Goal: Task Accomplishment & Management: Manage account settings

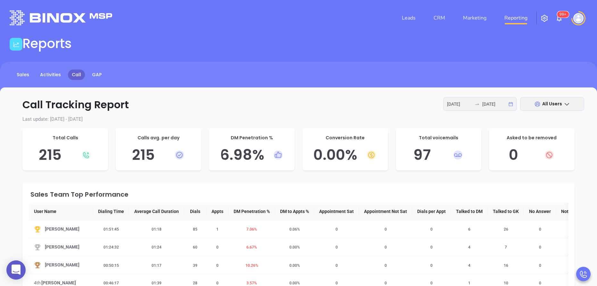
scroll to position [58, 0]
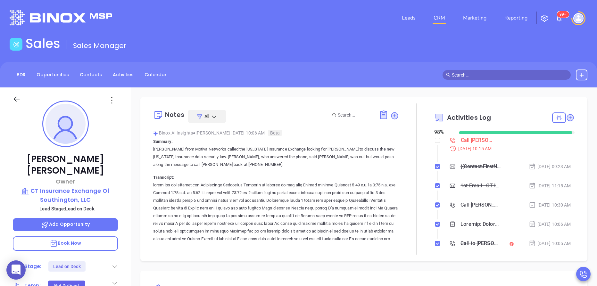
scroll to position [186, 0]
click at [118, 160] on div "Walter Tregoning Owner CT Insurance Exchange Of Southington, LLC Lead Stage: Le…" at bounding box center [65, 267] width 131 height 358
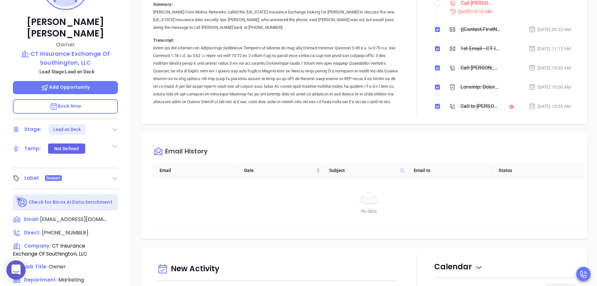
scroll to position [154, 0]
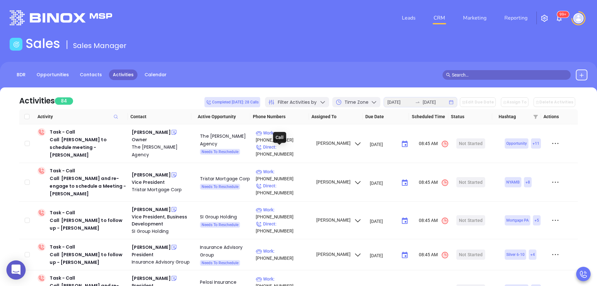
scroll to position [575, 0]
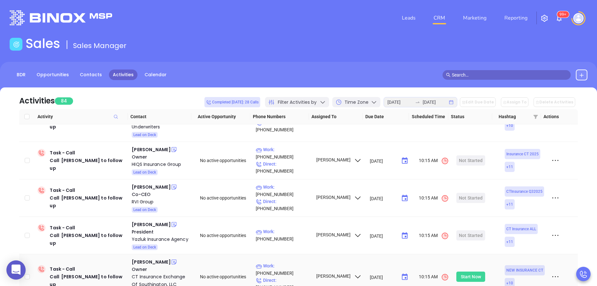
click at [461, 272] on div "Start Now" at bounding box center [471, 277] width 20 height 10
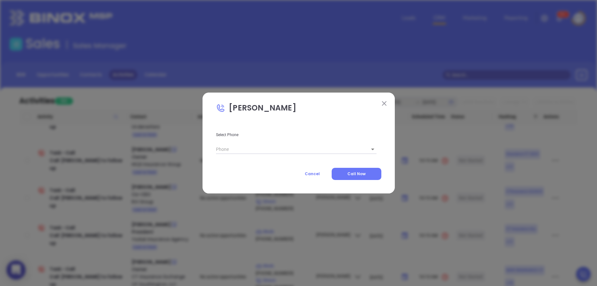
type input "(860) 276-1255"
type input "1"
click at [345, 173] on button "Call Now" at bounding box center [357, 174] width 50 height 12
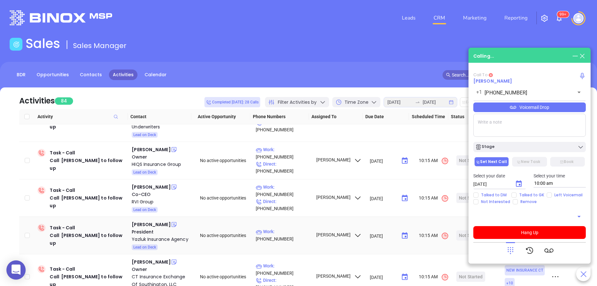
type input "(860) 276-1255"
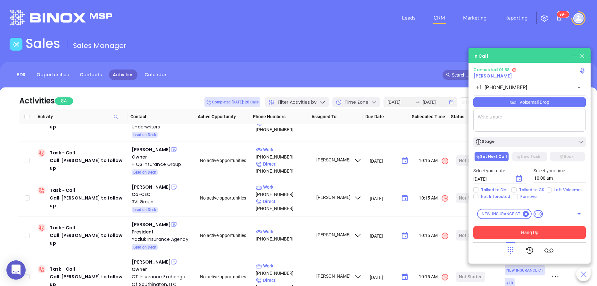
click at [556, 229] on button "Hang Up" at bounding box center [529, 232] width 113 height 13
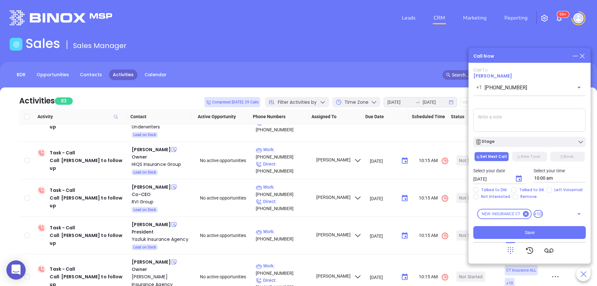
click at [519, 186] on div "Select your date 08/14/2025 ​ Select your time 10:00 am" at bounding box center [530, 175] width 120 height 25
click at [517, 188] on span "Talked to GK" at bounding box center [532, 190] width 30 height 5
click at [516, 188] on input "Talked to GK" at bounding box center [514, 190] width 5 height 5
checkbox input "true"
click at [518, 180] on icon "Choose date, selected date is Aug 14, 2025" at bounding box center [519, 179] width 8 height 8
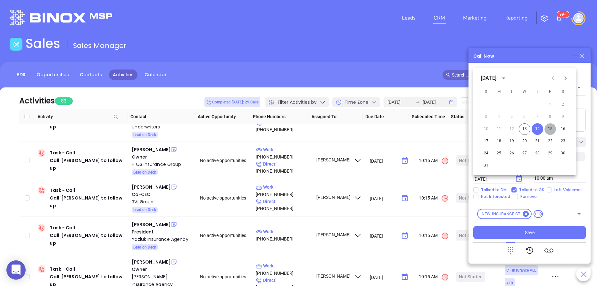
click at [550, 130] on button "15" at bounding box center [551, 129] width 12 height 12
type input "08/15/2025"
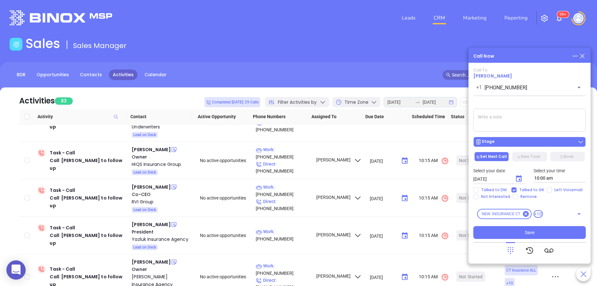
click at [503, 144] on div "Stage" at bounding box center [529, 142] width 109 height 6
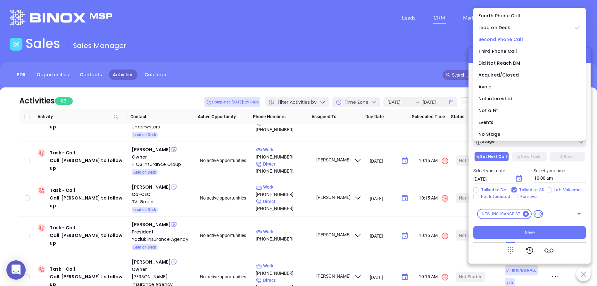
click at [496, 41] on span "Second Phone Call" at bounding box center [501, 39] width 45 height 6
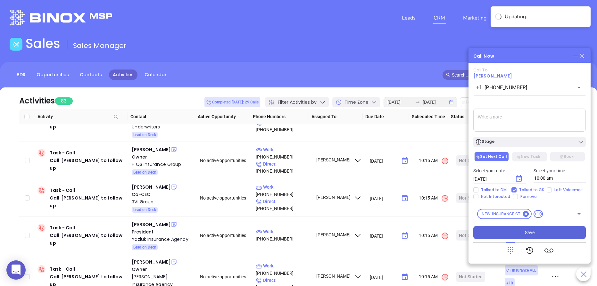
click at [533, 231] on span "Save" at bounding box center [530, 232] width 10 height 7
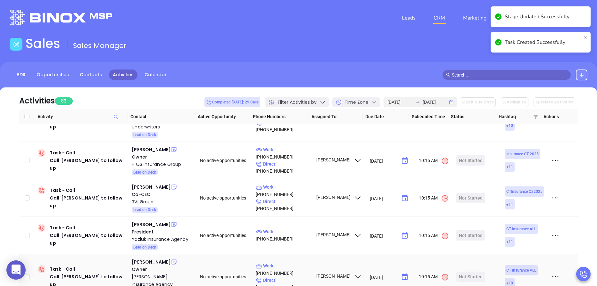
scroll to position [19, 0]
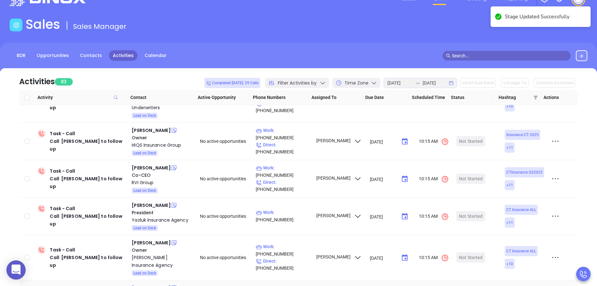
click at [151, 284] on div "Steve Phelps" at bounding box center [151, 288] width 39 height 8
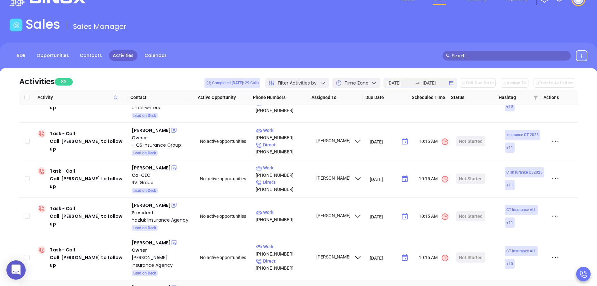
click at [172, 286] on icon at bounding box center [174, 288] width 5 height 5
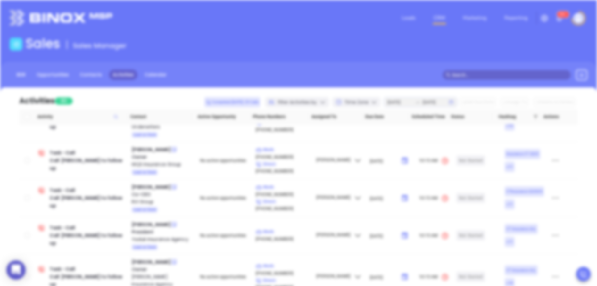
scroll to position [0, 0]
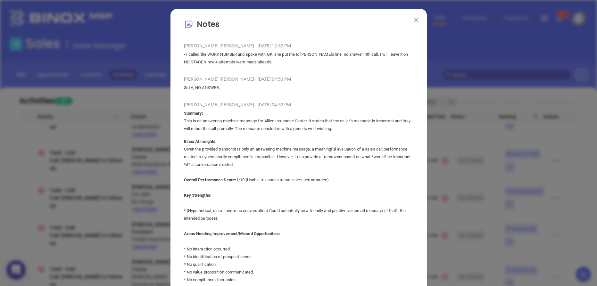
click at [414, 19] on img at bounding box center [416, 20] width 4 height 4
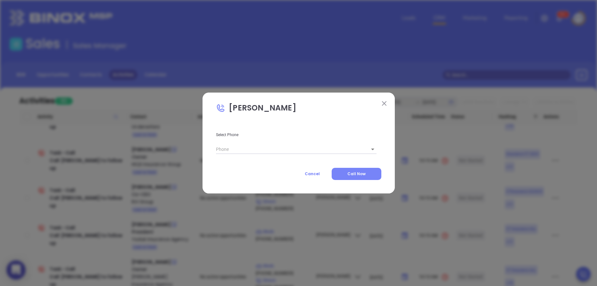
type input "(860) 583-1886"
type input "1"
click at [351, 175] on span "Call Now" at bounding box center [356, 173] width 18 height 5
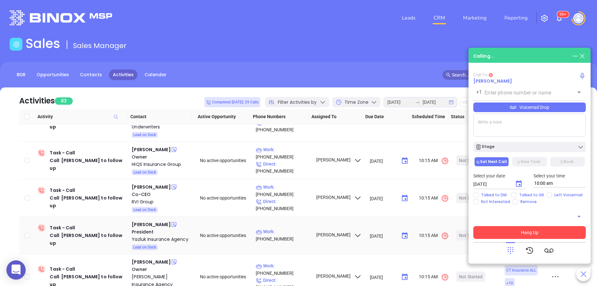
type input "(860) 583-1886"
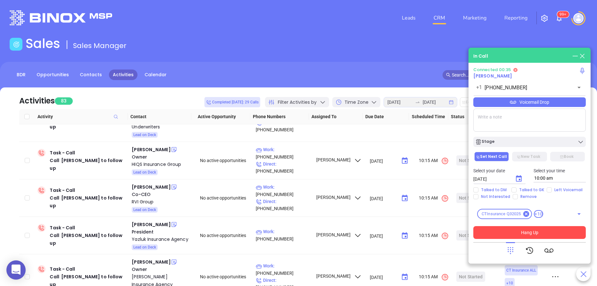
click at [512, 115] on textarea at bounding box center [529, 120] width 113 height 23
type textarea "djmarcoux@alliedinsurancectr.com"
click at [538, 232] on button "Hang Up" at bounding box center [529, 232] width 113 height 13
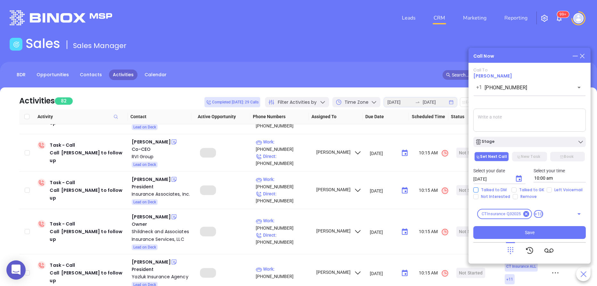
click at [481, 189] on span "Talked to DM" at bounding box center [494, 190] width 31 height 5
click at [479, 189] on input "Talked to DM" at bounding box center [475, 190] width 5 height 5
checkbox input "true"
click at [490, 143] on div "Stage" at bounding box center [484, 142] width 19 height 6
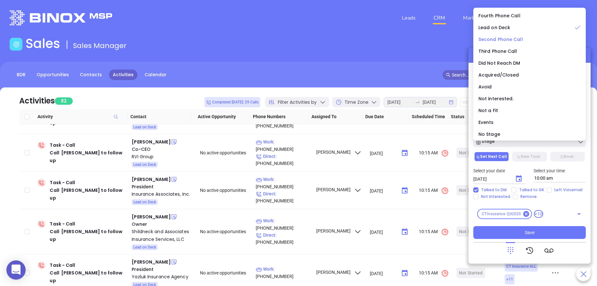
click at [495, 40] on span "Second Phone Call" at bounding box center [501, 39] width 45 height 6
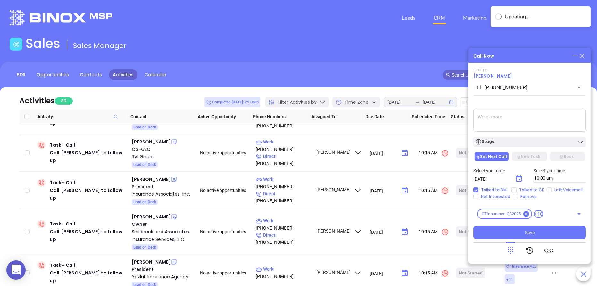
click at [500, 116] on textarea at bounding box center [529, 120] width 113 height 23
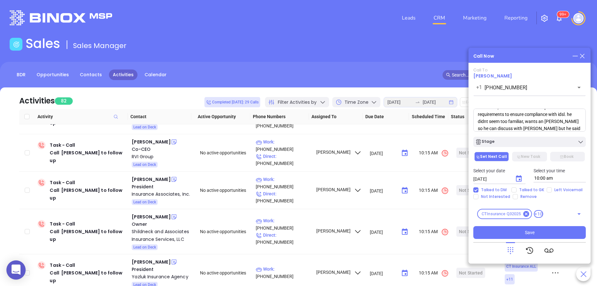
scroll to position [30, 0]
paste textarea "djmarcoux@alliedinsurancectr.com"
type textarea "Spoke with Dennis he said he was Steves partner he said he wasnt interested, wh…"
click at [519, 182] on icon "Choose date, selected date is Aug 14, 2025" at bounding box center [519, 178] width 6 height 6
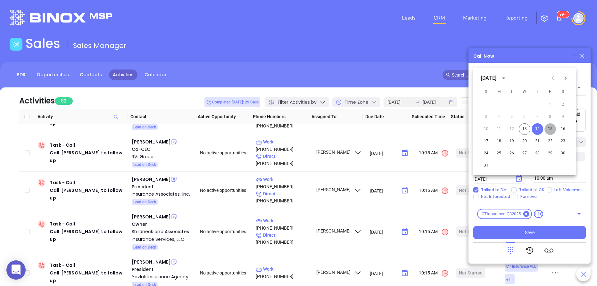
click at [546, 129] on button "15" at bounding box center [551, 129] width 12 height 12
type input "08/15/2025"
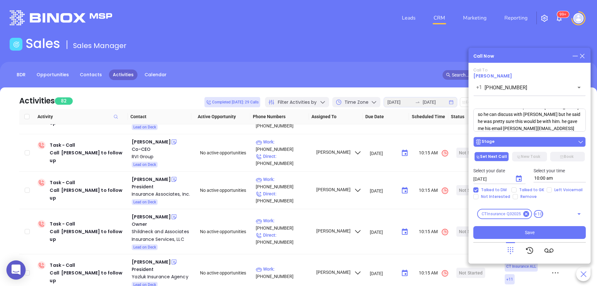
click at [519, 143] on div "Stage" at bounding box center [529, 142] width 109 height 6
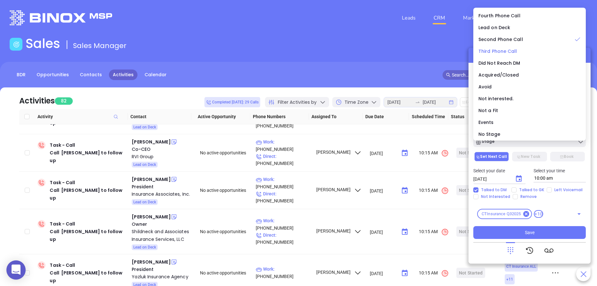
click at [506, 50] on span "Third Phone Call" at bounding box center [498, 51] width 39 height 6
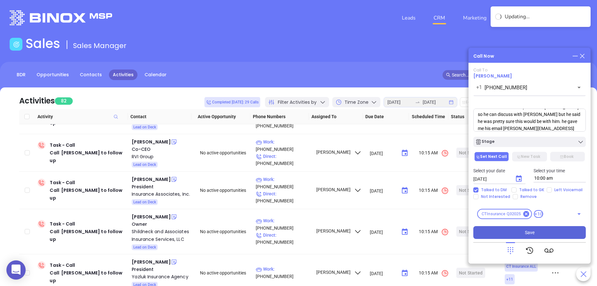
click at [534, 236] on button "Save" at bounding box center [529, 232] width 113 height 13
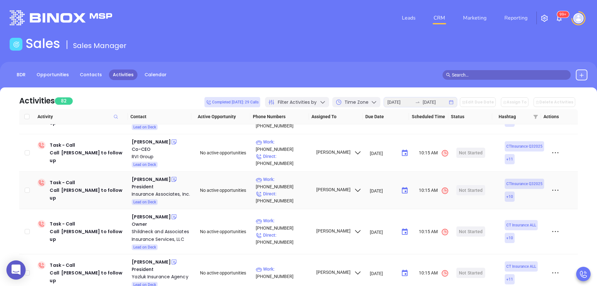
click at [171, 176] on icon at bounding box center [174, 179] width 6 height 6
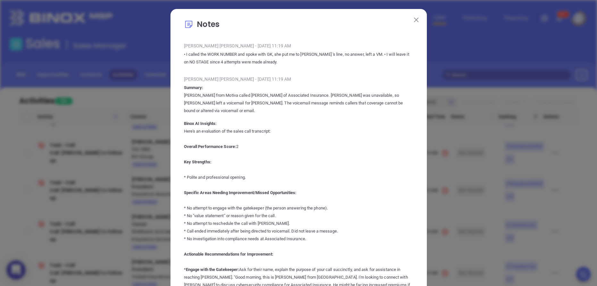
click at [416, 20] on button at bounding box center [416, 19] width 8 height 8
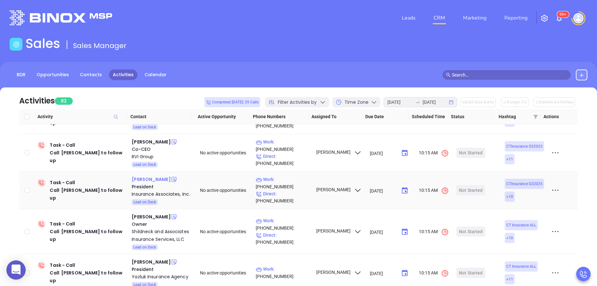
click at [159, 176] on div "Paul D'Addabbo" at bounding box center [151, 180] width 39 height 8
click at [154, 190] on div "Insurance Associates, Inc." at bounding box center [161, 194] width 59 height 8
click at [461, 185] on div "Start Now" at bounding box center [471, 190] width 20 height 10
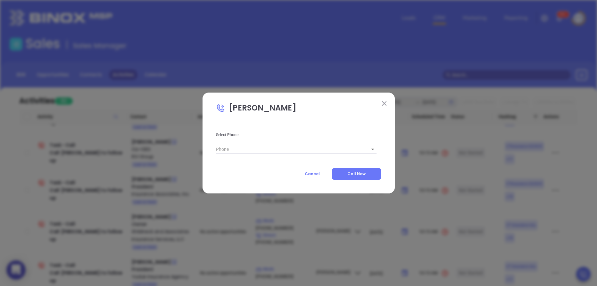
type input "(860) 225-4694"
type input "1"
click at [360, 173] on span "Call Now" at bounding box center [356, 173] width 18 height 5
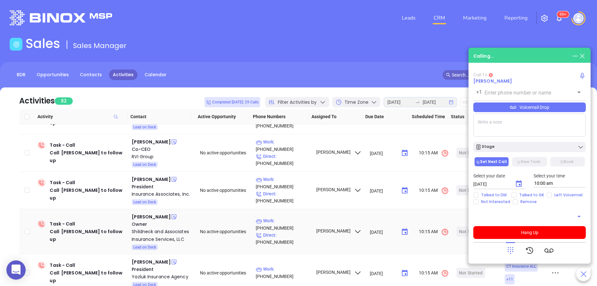
type input "(860) 225-4694"
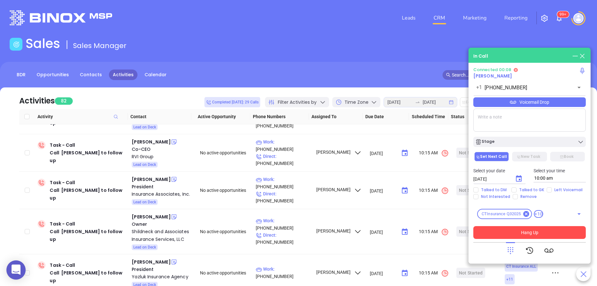
click at [514, 229] on button "Hang Up" at bounding box center [529, 232] width 113 height 13
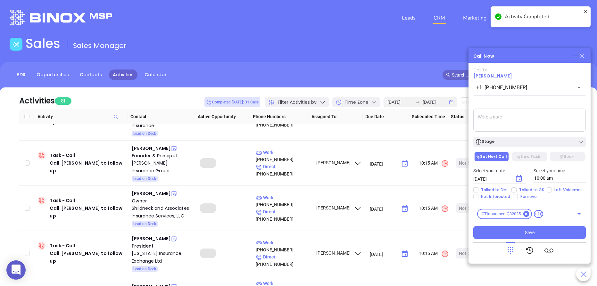
click at [493, 140] on div "Stage" at bounding box center [484, 142] width 19 height 6
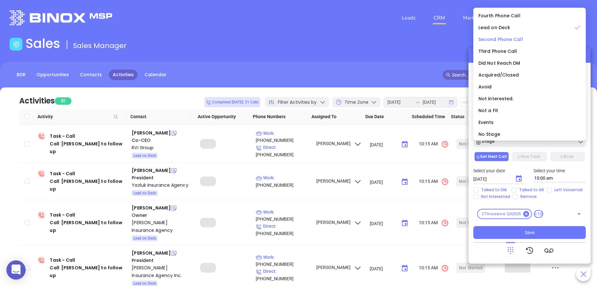
click at [490, 42] on span "Second Phone Call" at bounding box center [501, 39] width 45 height 6
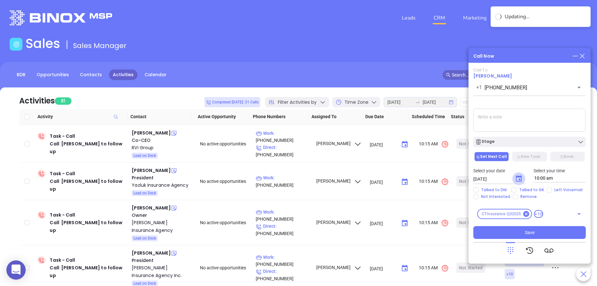
click at [521, 174] on button "Choose date, selected date is Aug 14, 2025" at bounding box center [519, 178] width 13 height 13
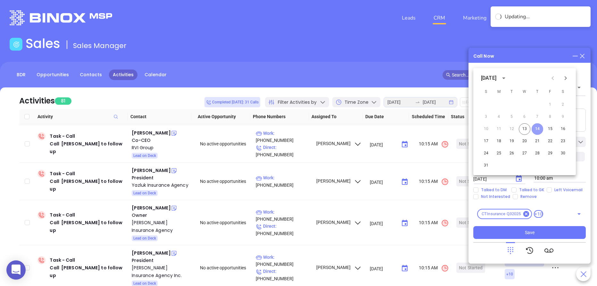
click at [541, 127] on button "14" at bounding box center [538, 129] width 12 height 12
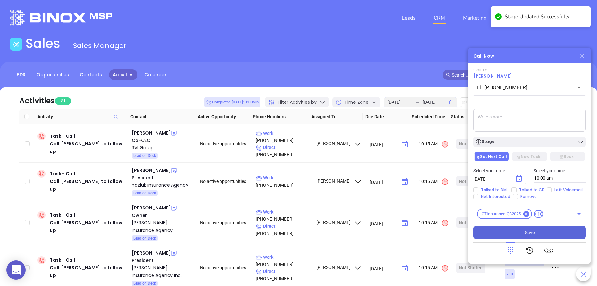
click at [544, 227] on button "Save" at bounding box center [529, 232] width 113 height 13
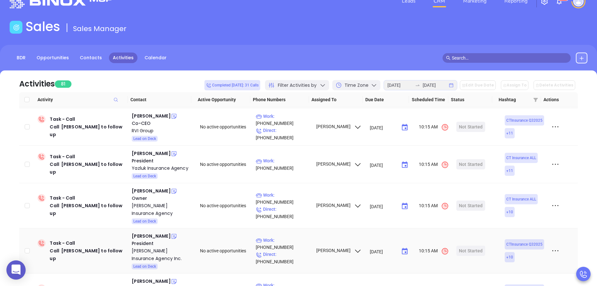
scroll to position [19, 0]
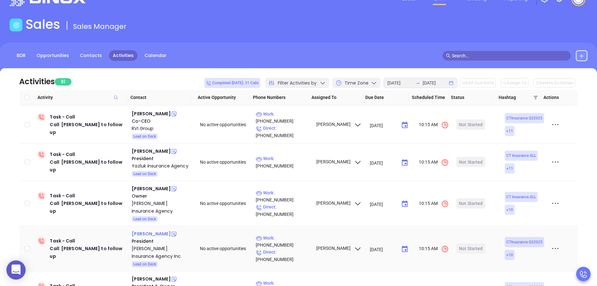
click at [137, 230] on div "Guy Hatfield" at bounding box center [151, 234] width 39 height 8
click at [140, 245] on div "Hatfield Insurance Agency Inc." at bounding box center [161, 252] width 59 height 15
click at [172, 232] on icon at bounding box center [174, 234] width 5 height 5
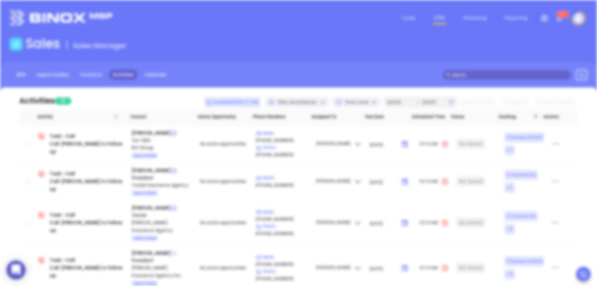
scroll to position [0, 0]
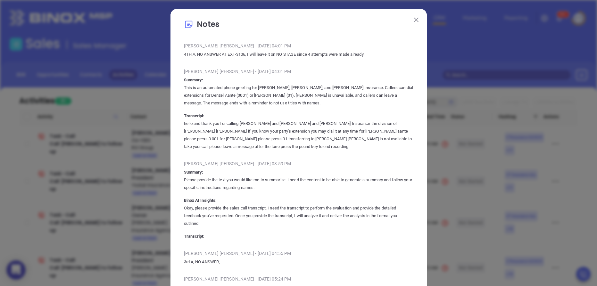
click at [414, 22] on img at bounding box center [416, 20] width 4 height 4
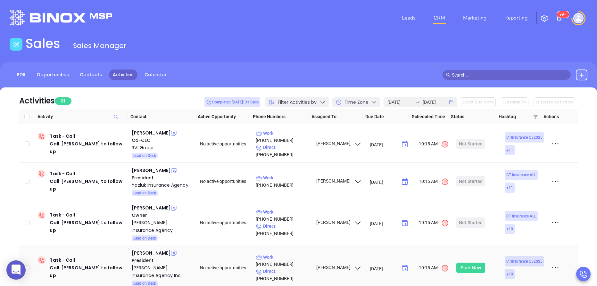
click at [467, 263] on div "Start Now" at bounding box center [471, 268] width 20 height 10
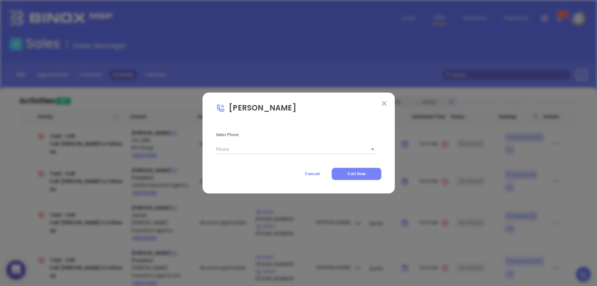
type input "(203) 256-5660"
type input "1"
click at [356, 175] on span "Call Now" at bounding box center [356, 173] width 18 height 5
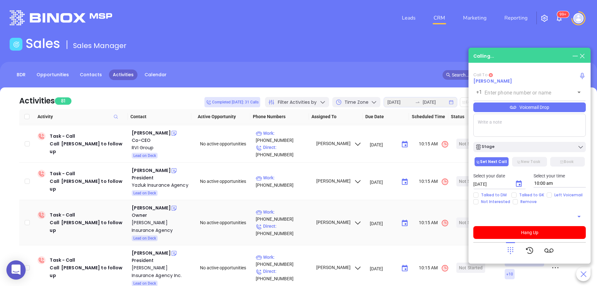
type input "(203) 256-5660"
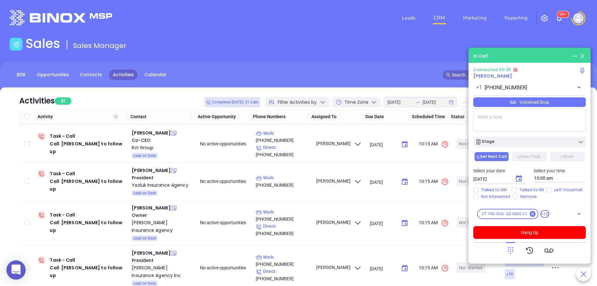
click at [512, 251] on icon at bounding box center [510, 250] width 9 height 9
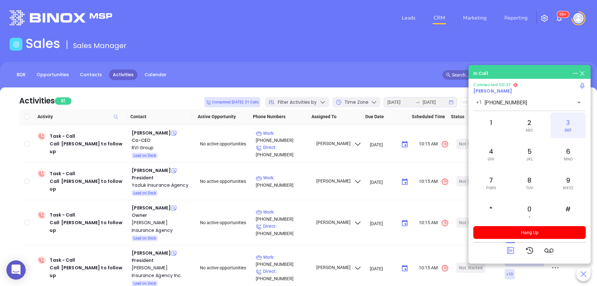
click at [562, 121] on div "3 DEF" at bounding box center [568, 126] width 35 height 26
click at [503, 113] on div "1" at bounding box center [490, 126] width 35 height 26
click at [530, 206] on div "0 +" at bounding box center [529, 212] width 35 height 26
click at [571, 149] on div "6 MNO" at bounding box center [568, 154] width 35 height 26
click at [511, 250] on icon at bounding box center [510, 250] width 7 height 7
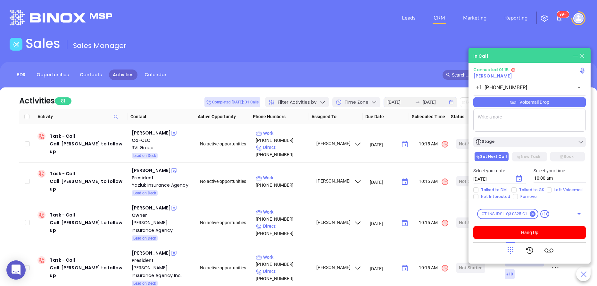
click at [509, 118] on textarea at bounding box center [529, 120] width 113 height 23
click at [525, 232] on button "Hang Up" at bounding box center [529, 232] width 113 height 13
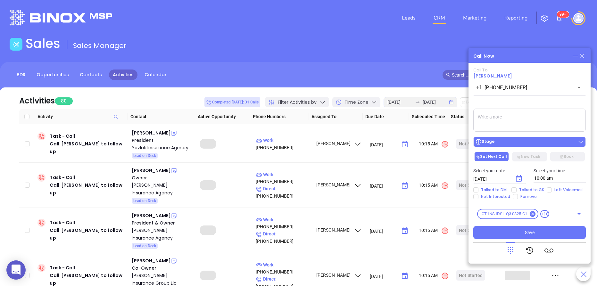
click at [526, 143] on div "Stage" at bounding box center [529, 142] width 109 height 6
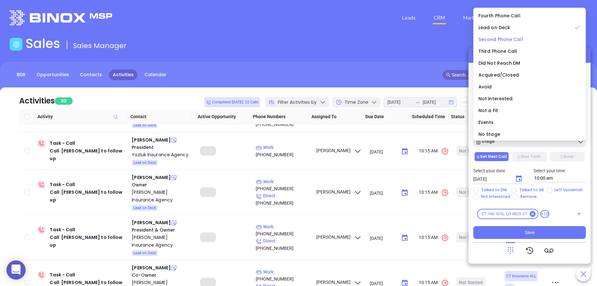
click at [512, 41] on span "Second Phone Call" at bounding box center [501, 39] width 45 height 6
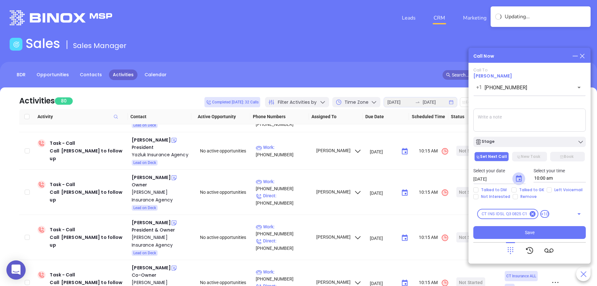
click at [523, 181] on button "Choose date, selected date is Aug 14, 2025" at bounding box center [519, 178] width 13 height 13
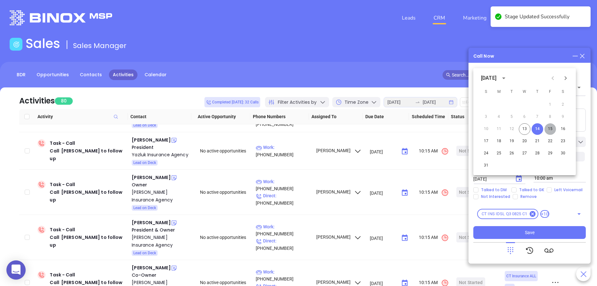
click at [549, 130] on button "15" at bounding box center [551, 129] width 12 height 12
type input "08/15/2025"
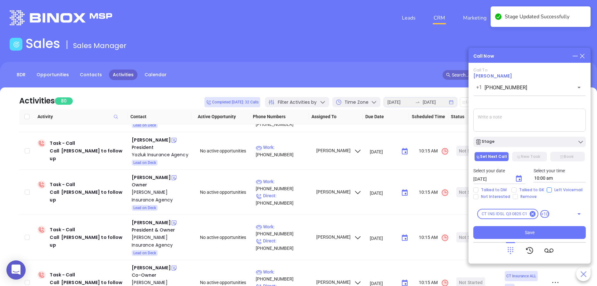
click at [555, 190] on span "Left Voicemail" at bounding box center [568, 190] width 33 height 5
click at [552, 190] on input "Left Voicemail" at bounding box center [549, 190] width 5 height 5
checkbox input "true"
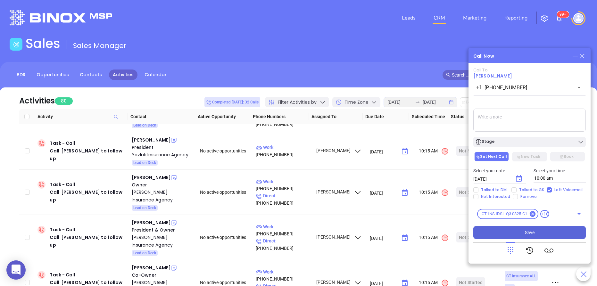
click at [524, 233] on button "Save" at bounding box center [529, 232] width 113 height 13
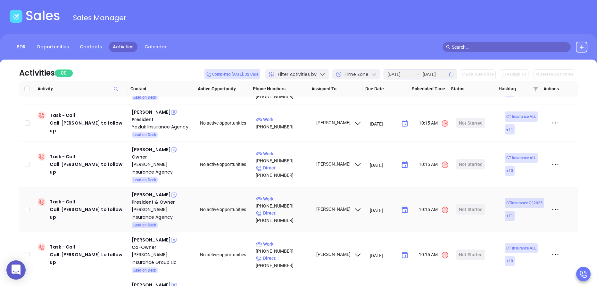
scroll to position [38, 0]
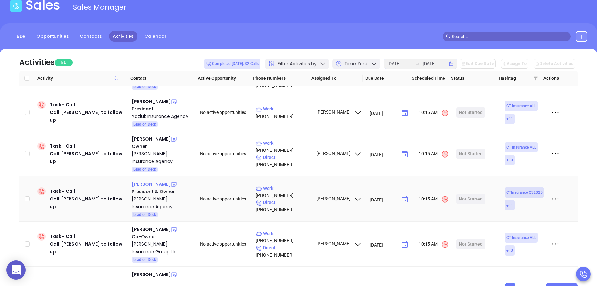
click at [143, 180] on div "James Quinlan" at bounding box center [151, 184] width 39 height 8
click at [150, 195] on div "Benson Quinlan Insurance Agency" at bounding box center [161, 202] width 59 height 15
click at [171, 181] on icon at bounding box center [174, 184] width 6 height 6
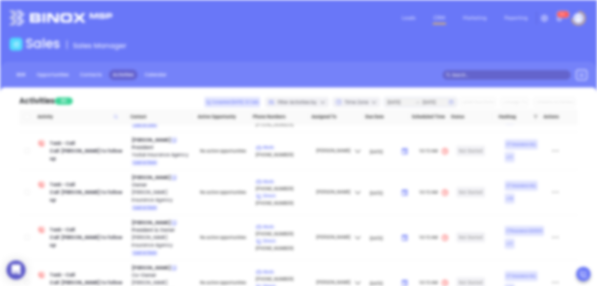
scroll to position [0, 0]
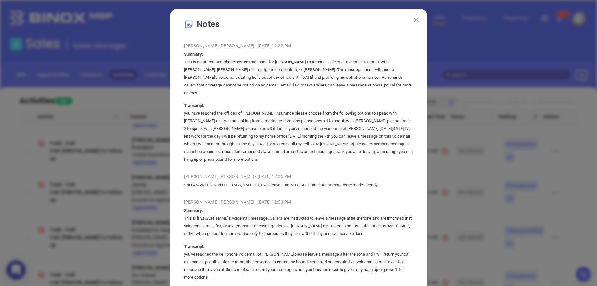
click at [414, 19] on img at bounding box center [416, 20] width 4 height 4
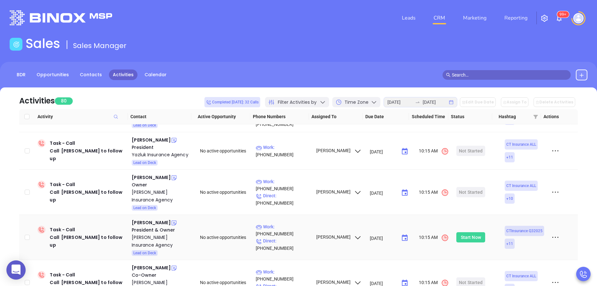
click at [461, 232] on div "Start Now" at bounding box center [471, 237] width 20 height 10
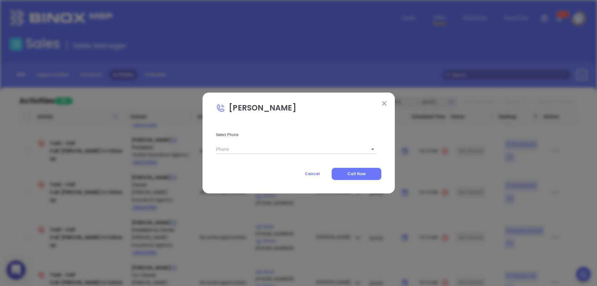
type input "(203) 227-8448"
type input "1"
click at [352, 175] on span "Call Now" at bounding box center [356, 173] width 18 height 5
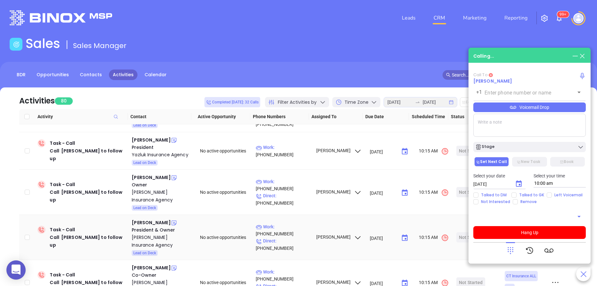
type input "(203) 227-8448"
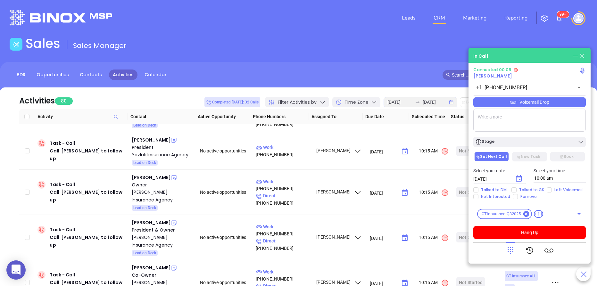
click at [508, 251] on icon at bounding box center [510, 250] width 9 height 9
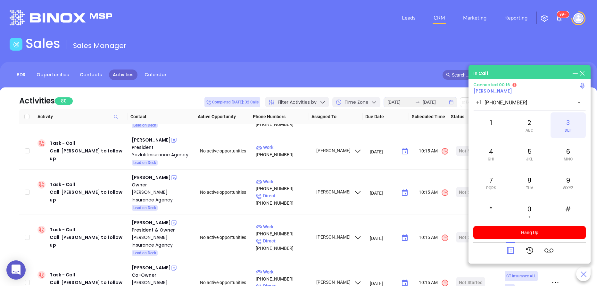
click at [565, 121] on div "3 DEF" at bounding box center [568, 126] width 35 height 26
click at [510, 250] on icon at bounding box center [510, 250] width 7 height 7
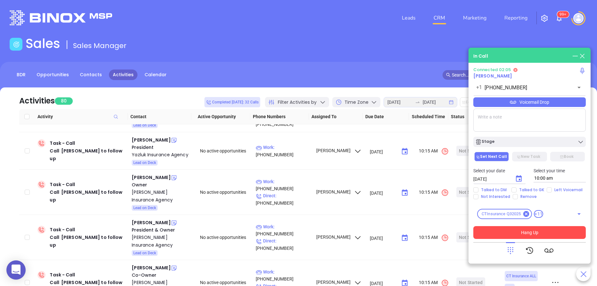
click at [523, 232] on button "Hang Up" at bounding box center [529, 232] width 113 height 13
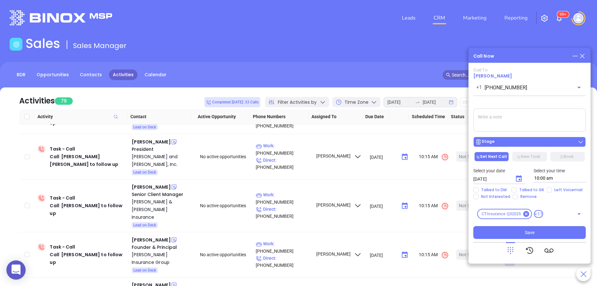
click at [497, 139] on div "Stage" at bounding box center [529, 142] width 109 height 6
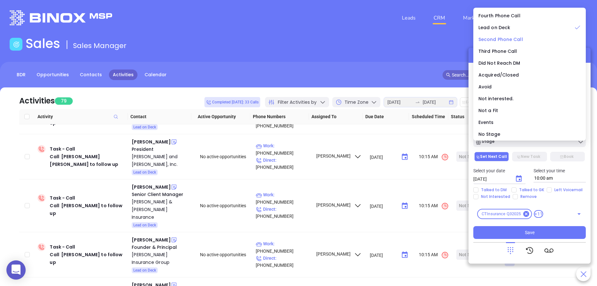
click at [511, 42] on span "Second Phone Call" at bounding box center [501, 39] width 45 height 6
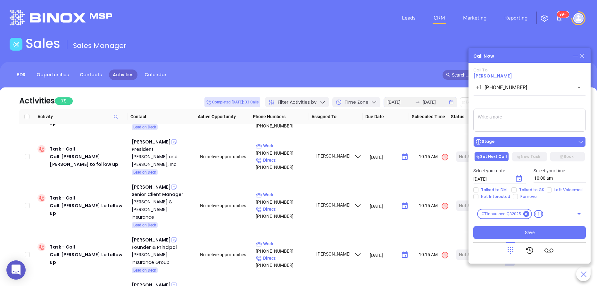
click at [511, 141] on div "Stage" at bounding box center [529, 142] width 109 height 6
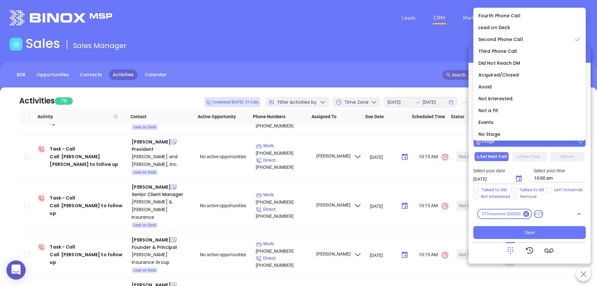
click at [511, 141] on div "Stage" at bounding box center [529, 142] width 109 height 6
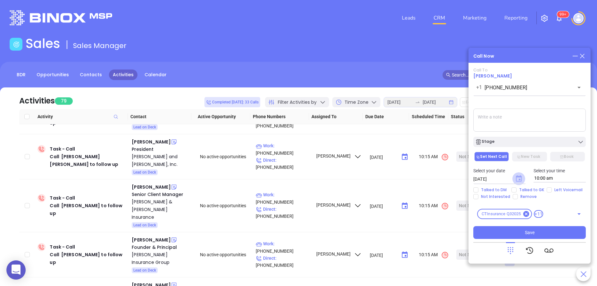
click at [517, 179] on icon "Choose date, selected date is Aug 14, 2025" at bounding box center [519, 178] width 6 height 6
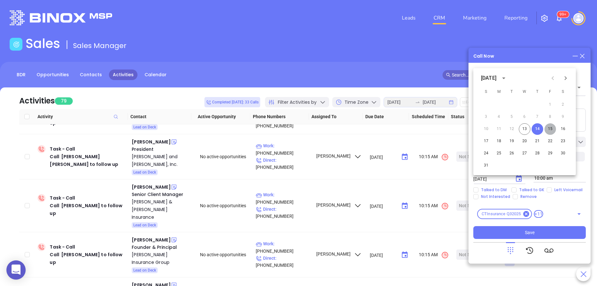
click at [547, 131] on button "15" at bounding box center [551, 129] width 12 height 12
type input "08/15/2025"
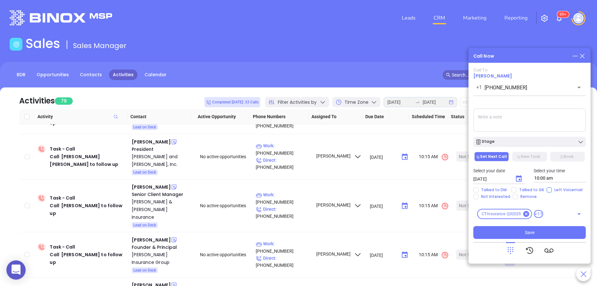
click at [557, 190] on span "Left Voicemail" at bounding box center [568, 190] width 33 height 5
click at [552, 190] on input "Left Voicemail" at bounding box center [549, 190] width 5 height 5
click at [557, 190] on span "Left Voicemail" at bounding box center [568, 190] width 33 height 5
click at [552, 190] on input "Left Voicemail" at bounding box center [549, 190] width 5 height 5
drag, startPoint x: 557, startPoint y: 190, endPoint x: 549, endPoint y: 189, distance: 7.7
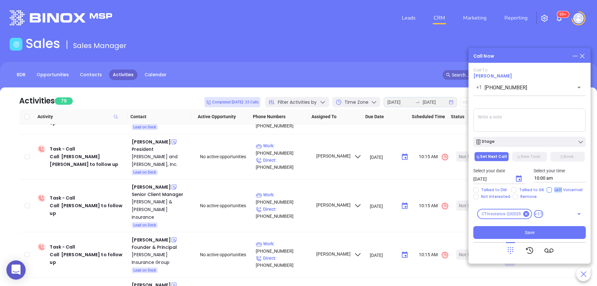
click at [549, 189] on input "Left Voicemail" at bounding box center [549, 190] width 5 height 5
checkbox input "true"
click at [536, 230] on button "Save" at bounding box center [529, 232] width 113 height 13
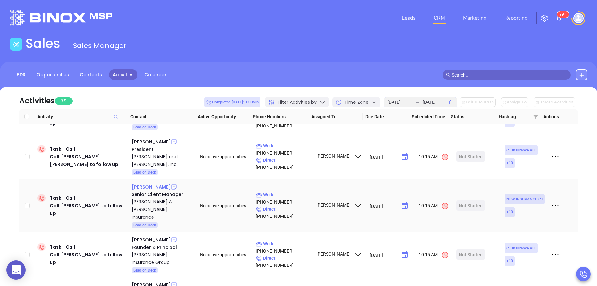
click at [144, 183] on div "Robert Schatz" at bounding box center [151, 187] width 39 height 8
click at [144, 198] on div "Sumner & Sumner Insurance" at bounding box center [161, 209] width 59 height 23
click at [171, 184] on icon at bounding box center [174, 187] width 6 height 6
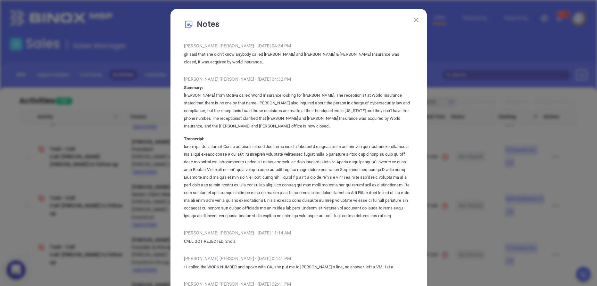
click at [414, 18] on img at bounding box center [416, 20] width 4 height 4
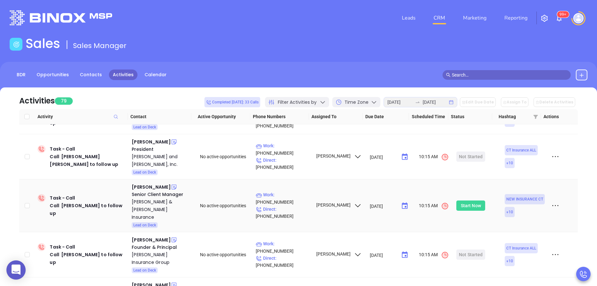
click at [472, 201] on div "Start Now" at bounding box center [471, 206] width 20 height 10
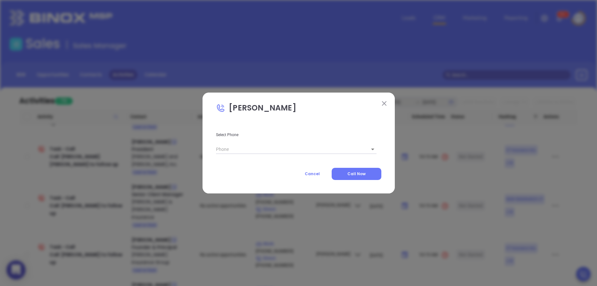
type input "(860) 423-7733"
type input "1"
click at [369, 172] on button "Call Now" at bounding box center [357, 174] width 50 height 12
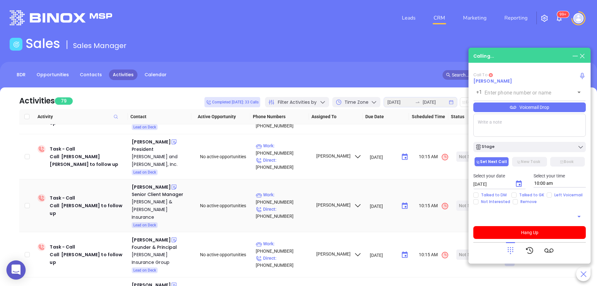
type input "(860) 423-7733"
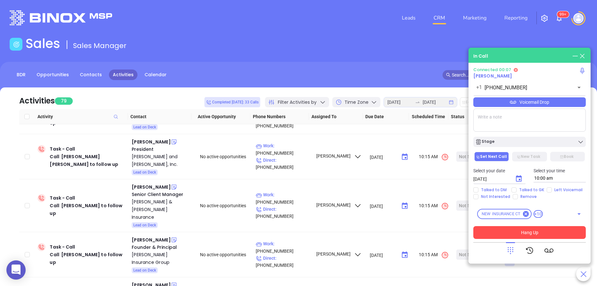
click at [512, 232] on button "Hang Up" at bounding box center [529, 232] width 113 height 13
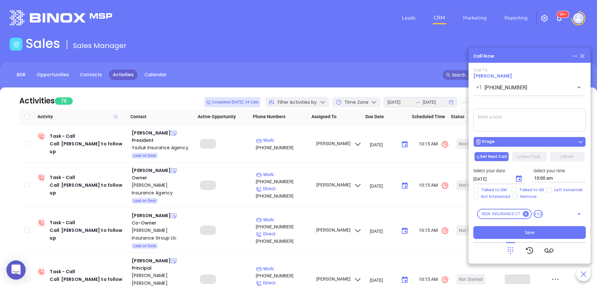
click at [523, 138] on button "Stage" at bounding box center [529, 142] width 113 height 10
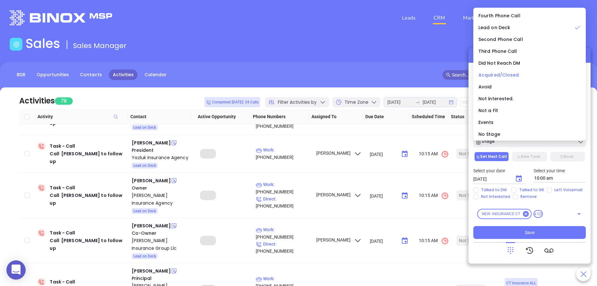
click at [506, 74] on span "Acquired/Closed" at bounding box center [499, 75] width 41 height 6
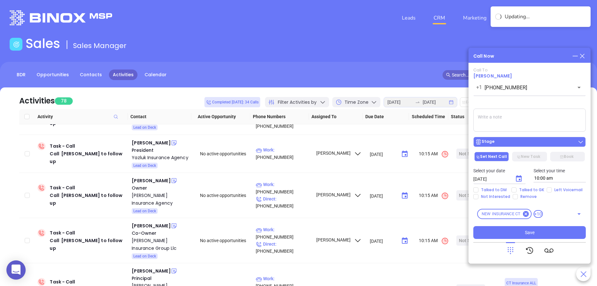
click at [506, 141] on div "Stage" at bounding box center [529, 142] width 109 height 6
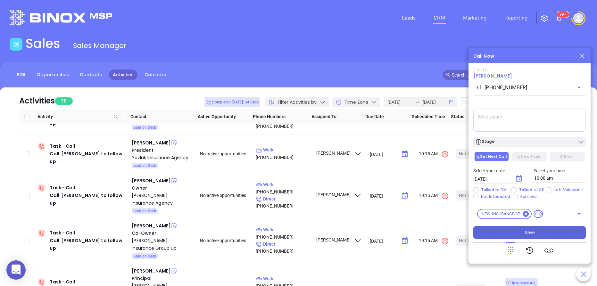
click at [527, 234] on span "Save" at bounding box center [530, 232] width 10 height 7
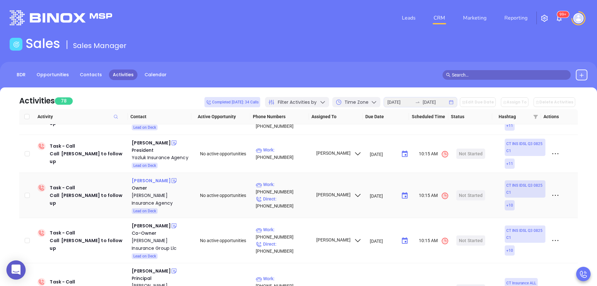
click at [155, 177] on div "Fatima Doyon" at bounding box center [151, 181] width 39 height 8
click at [163, 192] on div "Doyon Insurance Agency" at bounding box center [161, 199] width 59 height 15
click at [459, 173] on td "Not Started" at bounding box center [476, 195] width 45 height 45
click at [463, 190] on div "Start Now" at bounding box center [471, 195] width 20 height 10
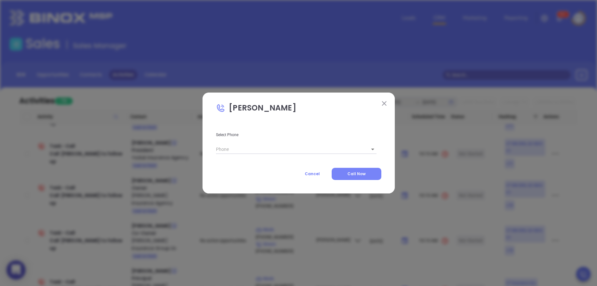
type input "(203) 744-2886"
type input "1"
click at [368, 173] on button "Call Now" at bounding box center [357, 174] width 50 height 12
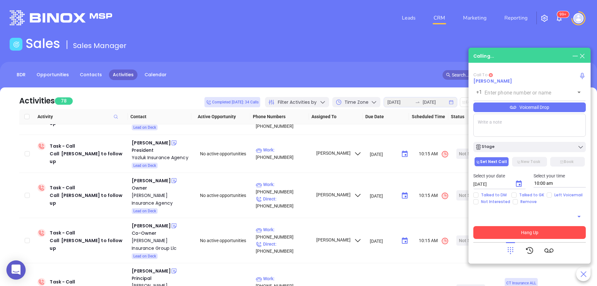
type input "(203) 744-2886"
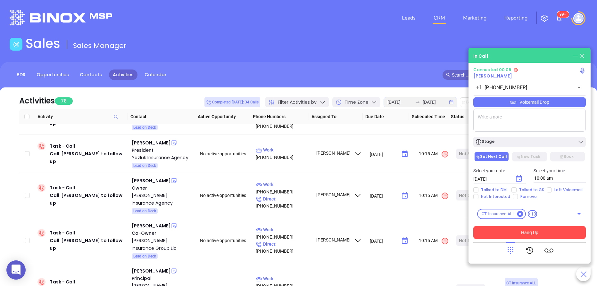
click at [554, 229] on button "Hang Up" at bounding box center [529, 232] width 113 height 13
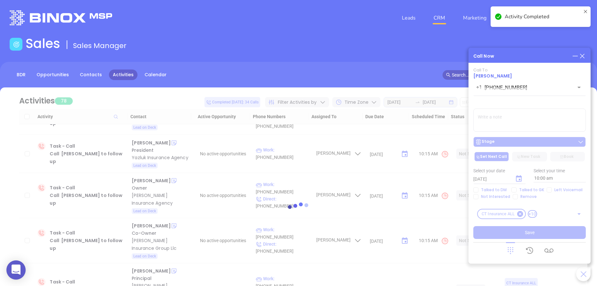
click at [496, 136] on div at bounding box center [299, 210] width 578 height 245
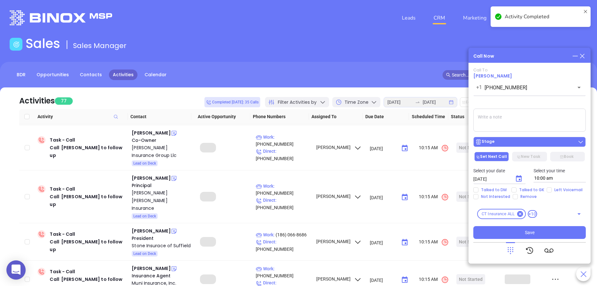
click at [507, 138] on button "Stage" at bounding box center [529, 142] width 113 height 10
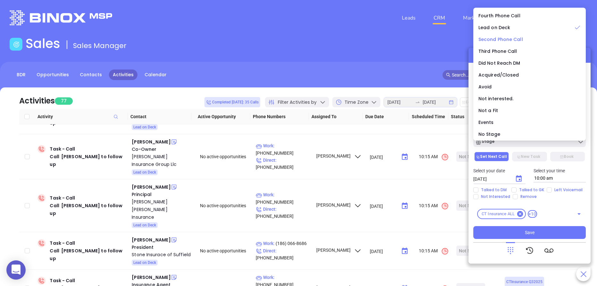
click at [495, 42] on span "Second Phone Call" at bounding box center [501, 39] width 45 height 6
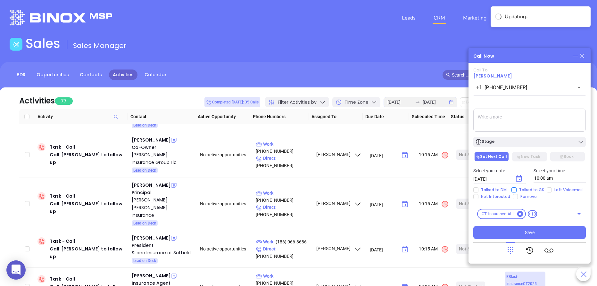
click at [518, 190] on span "Talked to GK" at bounding box center [532, 190] width 30 height 5
click at [517, 190] on input "Talked to GK" at bounding box center [514, 190] width 5 height 5
checkbox input "true"
click at [522, 179] on icon "Choose date, selected date is Aug 14, 2025" at bounding box center [519, 178] width 6 height 6
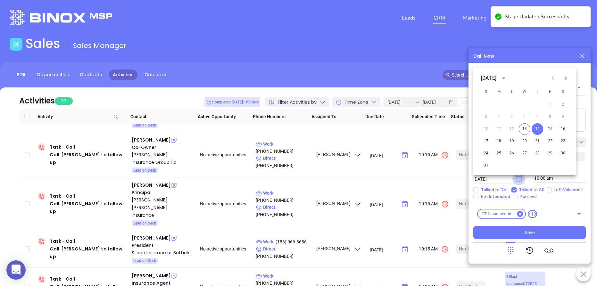
click at [522, 179] on icon "Choose date, selected date is Aug 14, 2025" at bounding box center [519, 178] width 6 height 6
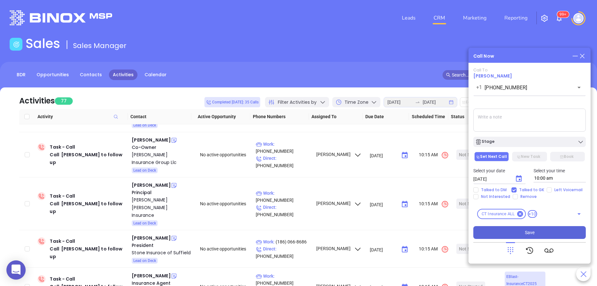
click at [533, 233] on span "Save" at bounding box center [530, 232] width 10 height 7
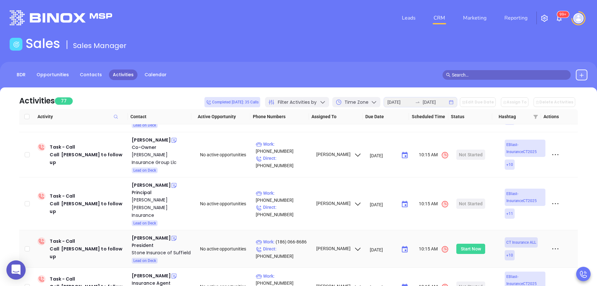
click at [468, 244] on div "Start Now" at bounding box center [471, 249] width 20 height 10
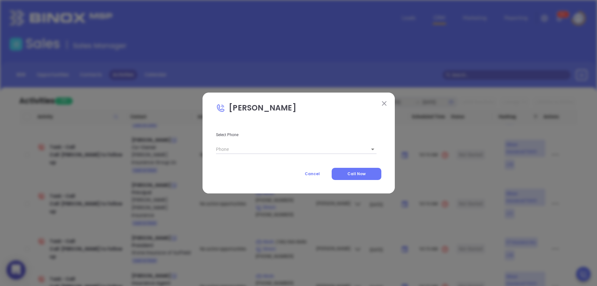
type input "(186) 066-8686"
type input "1"
click at [350, 172] on span "Call Now" at bounding box center [356, 173] width 18 height 5
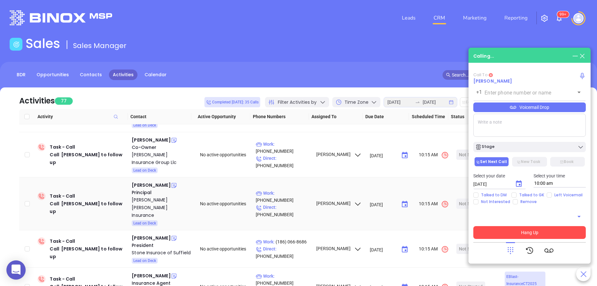
type input "(186) 066-8686"
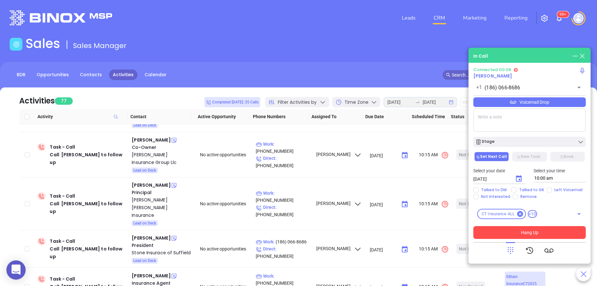
click at [526, 232] on button "Hang Up" at bounding box center [529, 232] width 113 height 13
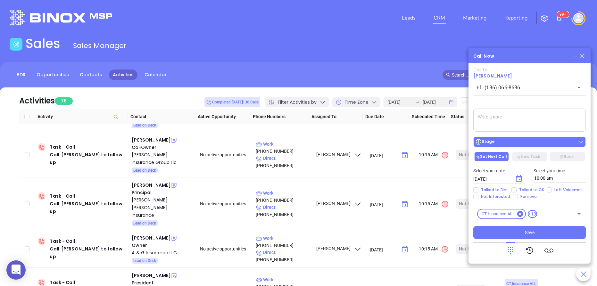
click at [517, 142] on div "Stage" at bounding box center [529, 142] width 109 height 6
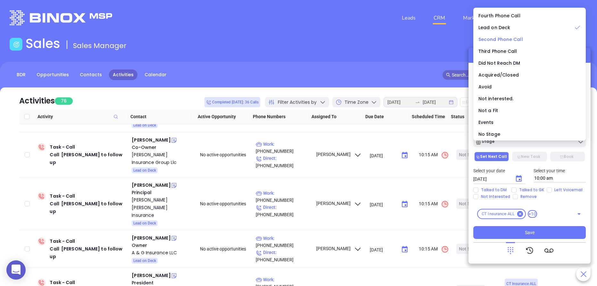
click at [512, 39] on span "Second Phone Call" at bounding box center [501, 39] width 45 height 6
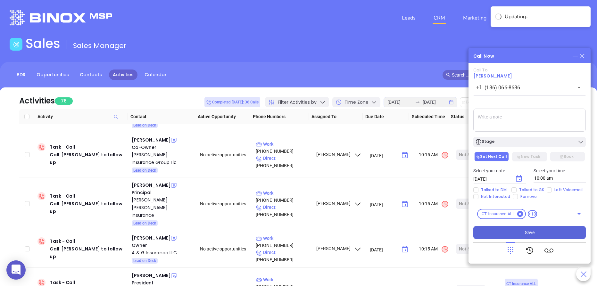
click at [532, 231] on span "Save" at bounding box center [530, 232] width 10 height 7
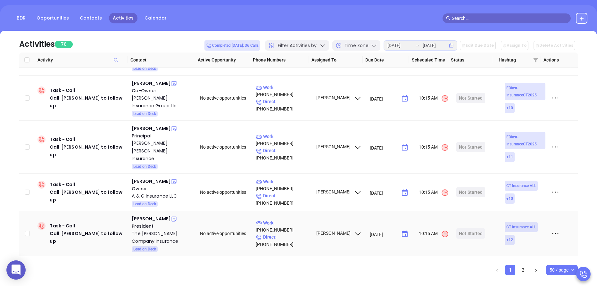
scroll to position [58, 0]
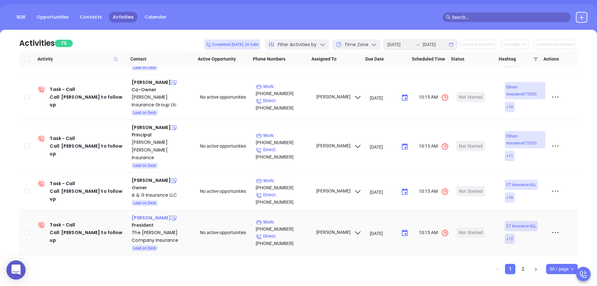
click at [151, 214] on div "Robert J Wright" at bounding box center [151, 218] width 39 height 8
click at [141, 229] on div "The Wright Company Insurance" at bounding box center [161, 236] width 59 height 15
click at [171, 215] on icon at bounding box center [174, 218] width 6 height 6
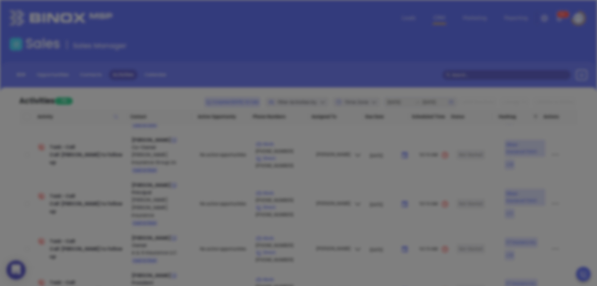
scroll to position [0, 0]
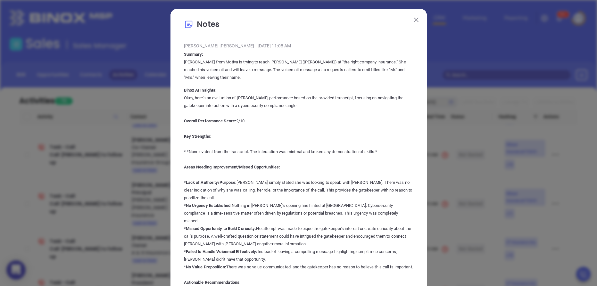
click at [414, 18] on img at bounding box center [416, 20] width 4 height 4
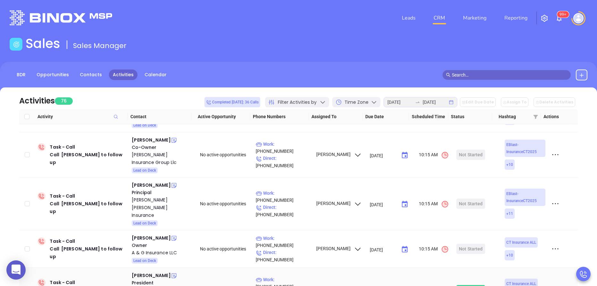
click at [463, 285] on div "Start Now" at bounding box center [471, 290] width 20 height 10
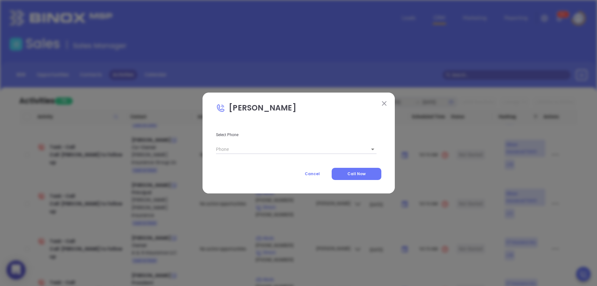
type input "(203) 268-8675"
type input "1"
click at [360, 171] on span "Call Now" at bounding box center [356, 173] width 18 height 5
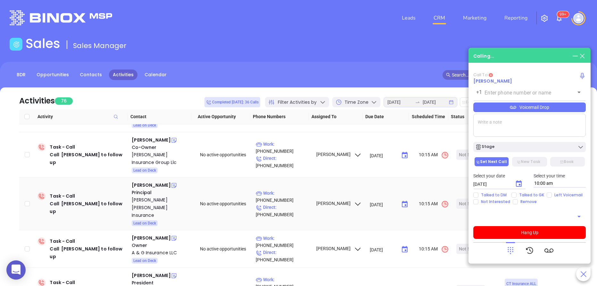
type input "(203) 268-8675"
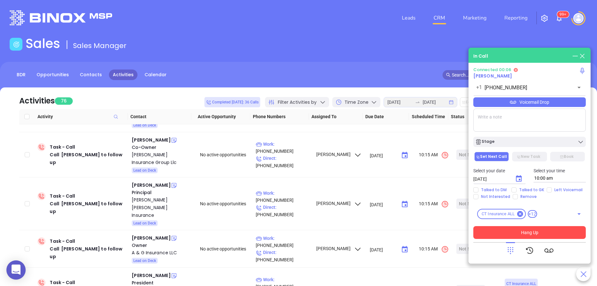
click at [547, 231] on button "Hang Up" at bounding box center [529, 232] width 113 height 13
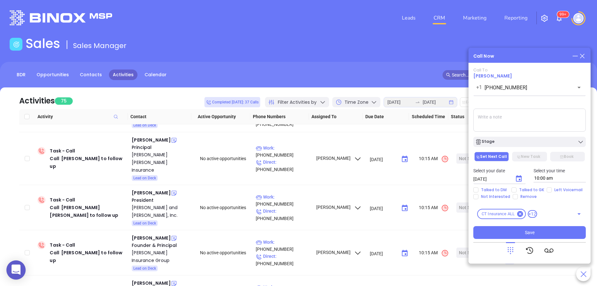
click at [533, 147] on div "Call To Robert J Wright +1 (203) 268-8675 ​ Voicemail Drop Stage Set Next Call …" at bounding box center [529, 154] width 113 height 172
click at [528, 142] on div "Stage" at bounding box center [529, 142] width 109 height 6
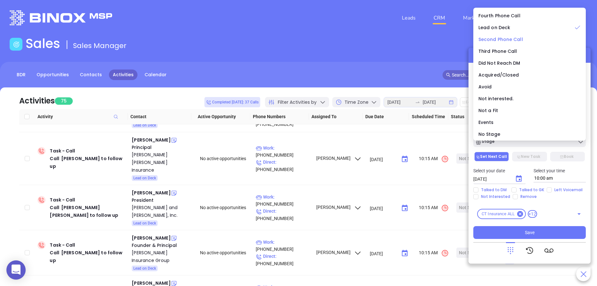
click at [503, 41] on span "Second Phone Call" at bounding box center [501, 39] width 45 height 6
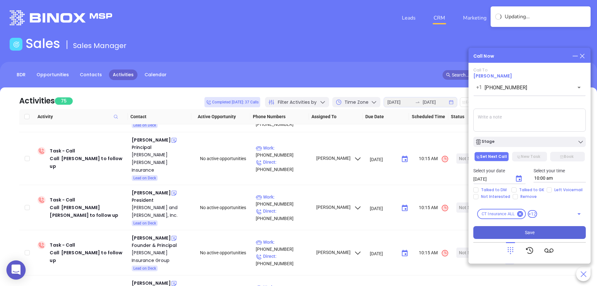
click at [527, 230] on span "Save" at bounding box center [530, 232] width 10 height 7
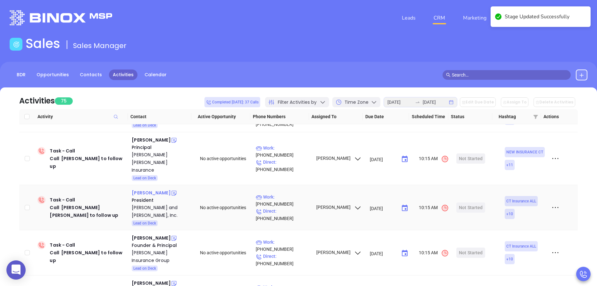
click at [150, 189] on div "Mary Beth Murphy" at bounding box center [151, 193] width 39 height 8
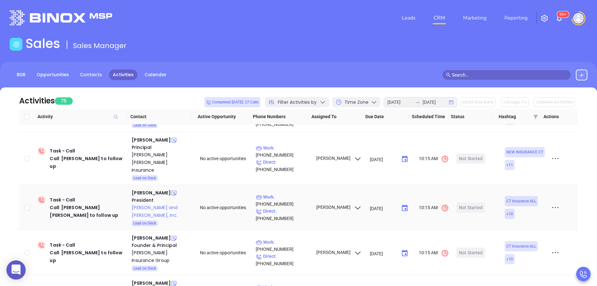
click at [147, 204] on div "Shimkus, Murphy and Lemkuil, Inc." at bounding box center [161, 211] width 59 height 15
click at [462, 203] on div "Start Now" at bounding box center [471, 208] width 20 height 10
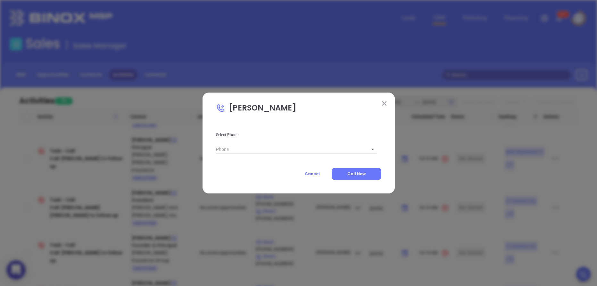
type input "(860) 249-1396"
type input "1"
click at [364, 176] on span "Call Now" at bounding box center [356, 173] width 18 height 5
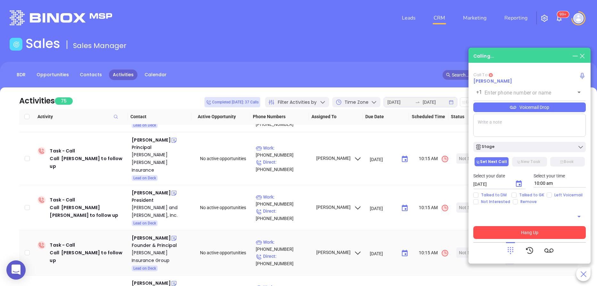
type input "(860) 249-1396"
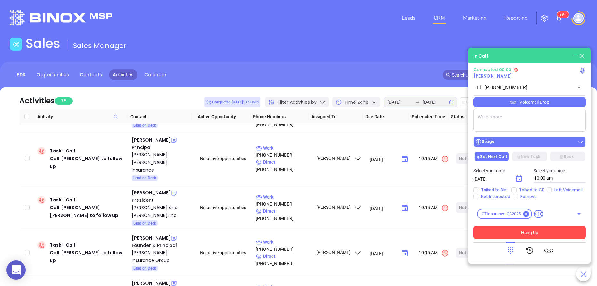
click at [488, 144] on div "Stage" at bounding box center [484, 142] width 19 height 6
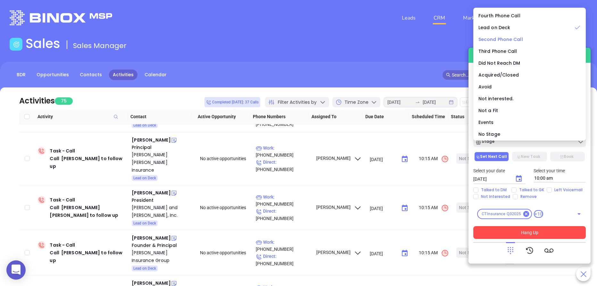
click at [505, 39] on span "Second Phone Call" at bounding box center [501, 39] width 45 height 6
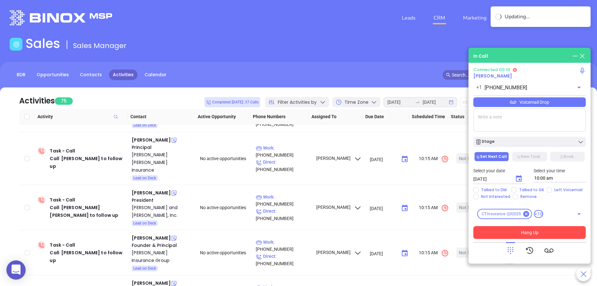
click at [509, 231] on button "Hang Up" at bounding box center [529, 232] width 113 height 13
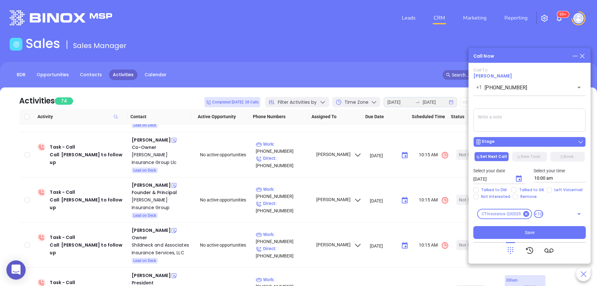
click at [515, 143] on div "Stage" at bounding box center [529, 142] width 109 height 6
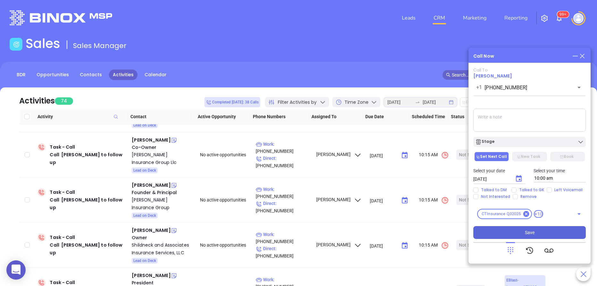
click at [534, 230] on span "Save" at bounding box center [530, 232] width 10 height 7
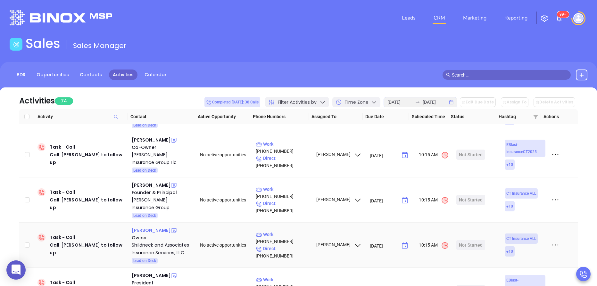
click at [147, 227] on div "Doug Shildneck" at bounding box center [151, 231] width 39 height 8
click at [145, 241] on div "Shildneck and Associates Insurance Services, LLC" at bounding box center [161, 248] width 59 height 15
click at [472, 223] on td "Not Started" at bounding box center [476, 245] width 45 height 45
click at [467, 240] on div "Start Now" at bounding box center [471, 245] width 20 height 10
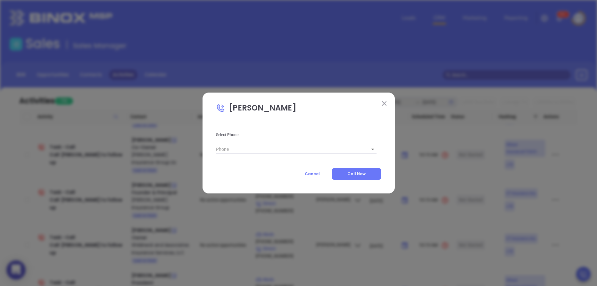
type input "(203) 590-3500"
type input "1"
click at [359, 173] on span "Call Now" at bounding box center [356, 173] width 18 height 5
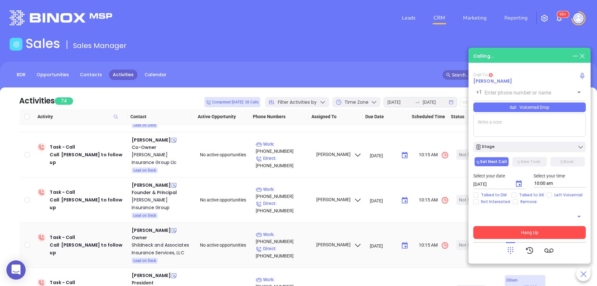
type input "(203) 590-3500"
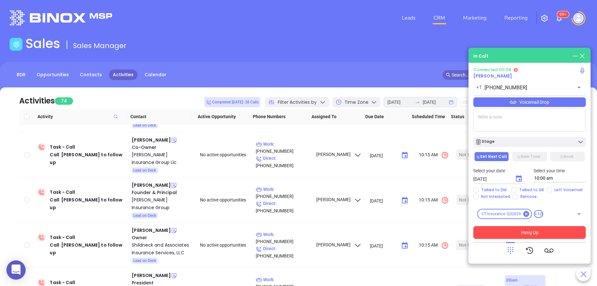
click at [536, 230] on button "Hang Up" at bounding box center [529, 232] width 113 height 13
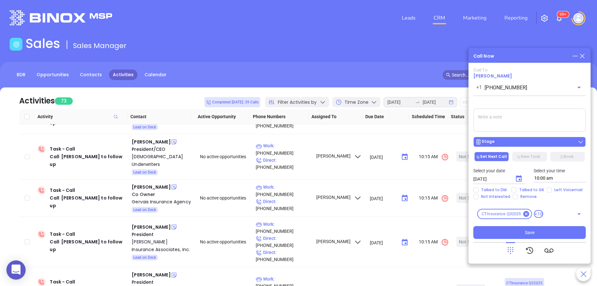
click at [546, 144] on div "Stage" at bounding box center [529, 142] width 109 height 6
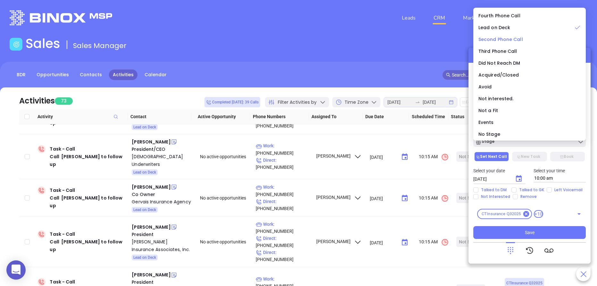
click at [505, 38] on span "Second Phone Call" at bounding box center [501, 39] width 45 height 6
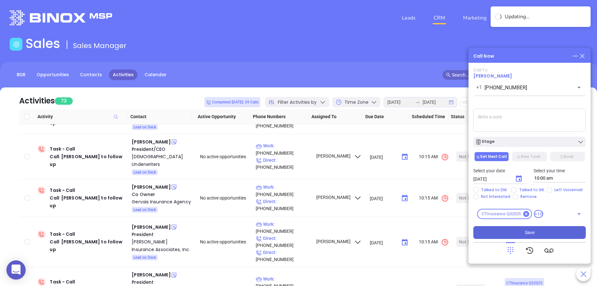
click at [518, 230] on button "Save" at bounding box center [529, 232] width 113 height 13
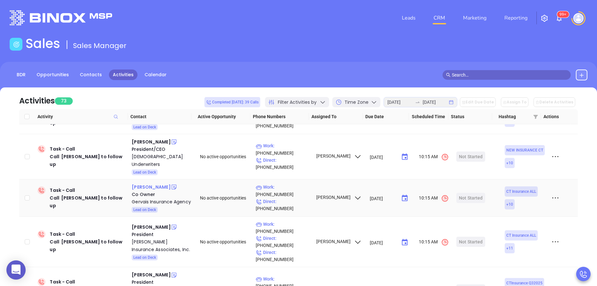
click at [155, 183] on div "[PERSON_NAME]" at bounding box center [151, 187] width 39 height 8
click at [140, 198] on div "Gervais Insurance Agency" at bounding box center [161, 202] width 59 height 8
click at [175, 184] on icon at bounding box center [174, 187] width 6 height 6
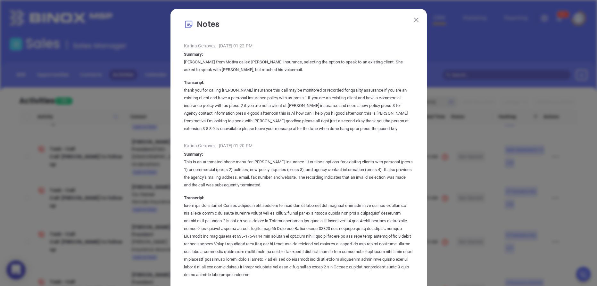
click at [414, 22] on img at bounding box center [416, 20] width 4 height 4
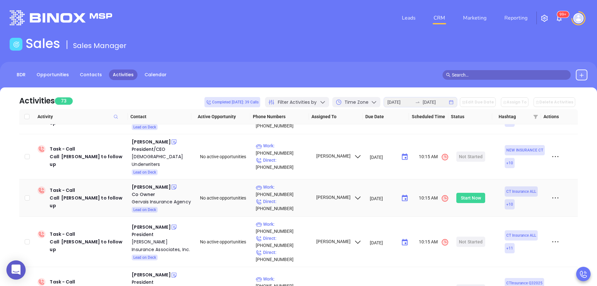
click at [472, 193] on div "Start Now" at bounding box center [471, 198] width 20 height 10
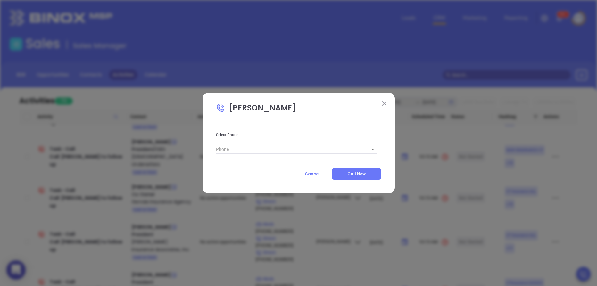
type input "[PHONE_NUMBER]"
type input "1"
click at [353, 174] on span "Call Now" at bounding box center [356, 173] width 18 height 5
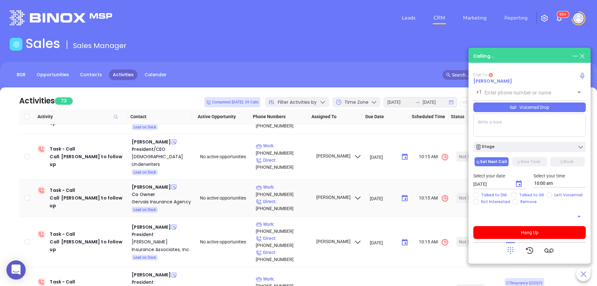
type input "[PHONE_NUMBER]"
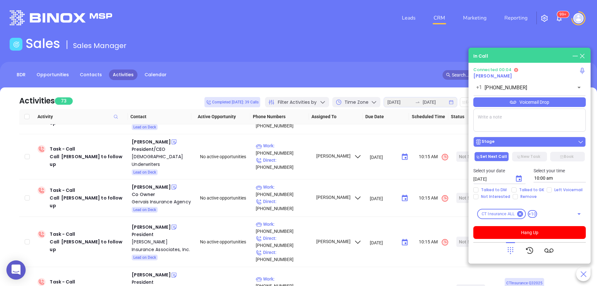
click at [508, 142] on div "Stage" at bounding box center [529, 142] width 109 height 6
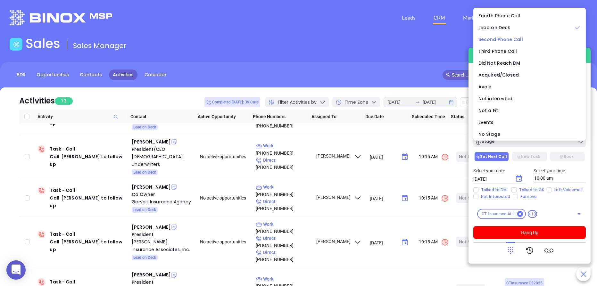
click at [519, 38] on span "Second Phone Call" at bounding box center [501, 39] width 45 height 6
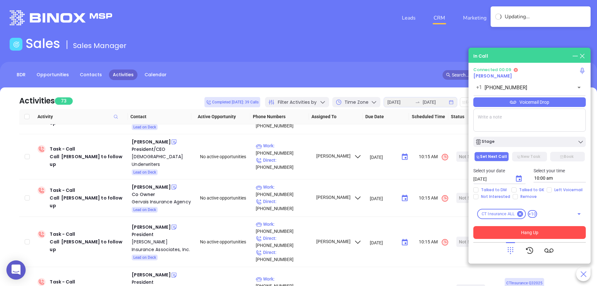
click at [509, 231] on button "Hang Up" at bounding box center [529, 232] width 113 height 13
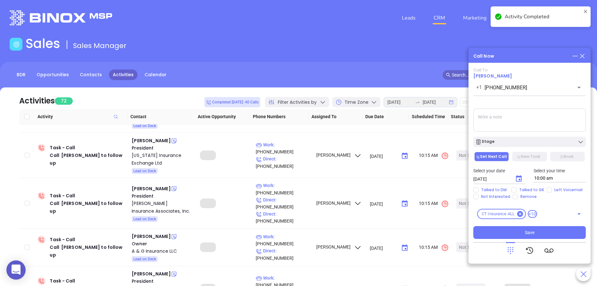
click at [523, 233] on button "Save" at bounding box center [529, 232] width 113 height 13
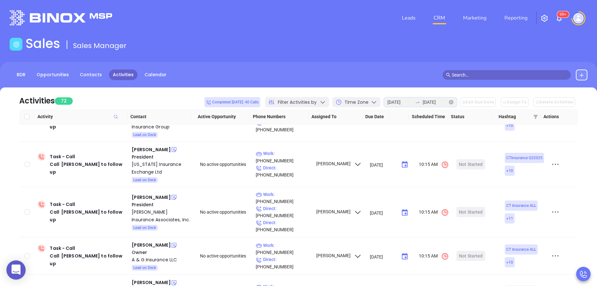
click at [457, 103] on div "2025-08-13 2025-08-13" at bounding box center [421, 102] width 74 height 10
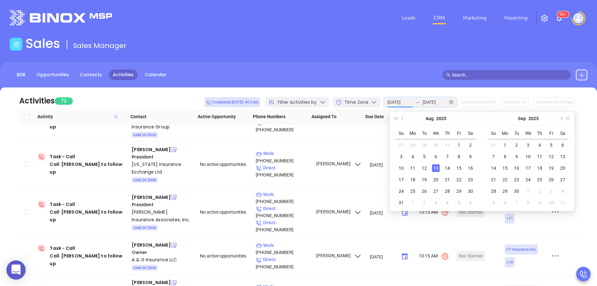
click at [454, 103] on icon "close-circle" at bounding box center [451, 102] width 4 height 4
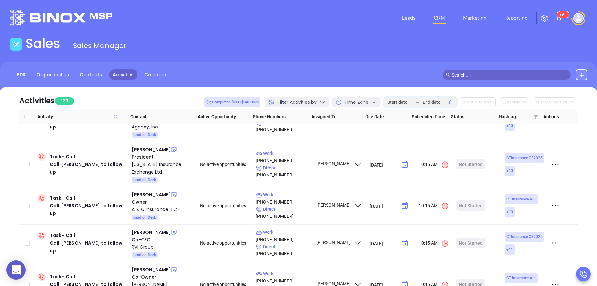
click at [408, 100] on input at bounding box center [400, 102] width 25 height 7
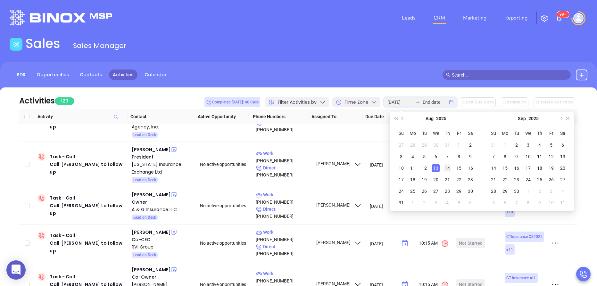
type input "2025-08-14"
click at [446, 169] on div "14" at bounding box center [448, 168] width 8 height 8
type input "2025-08-14"
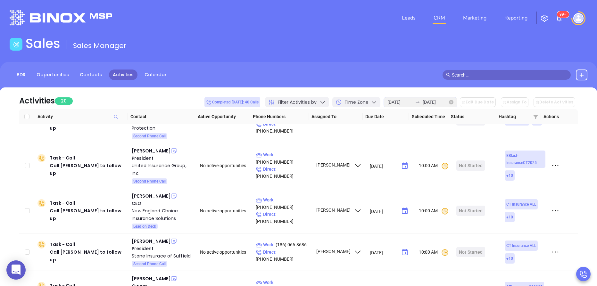
click at [454, 102] on icon "close-circle" at bounding box center [451, 102] width 4 height 4
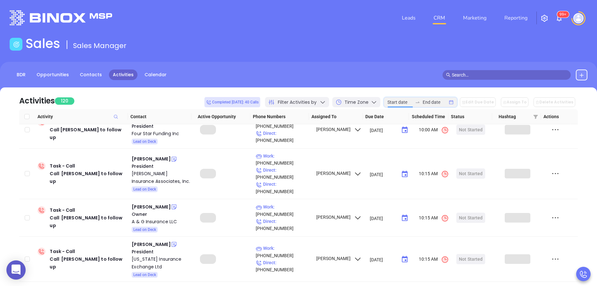
click at [403, 104] on input at bounding box center [400, 102] width 25 height 7
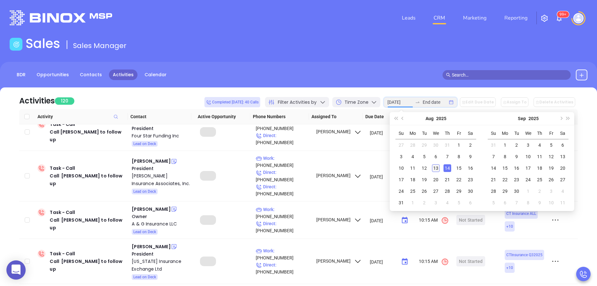
type input "2025-08-13"
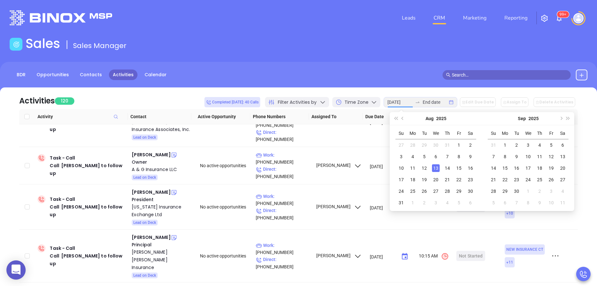
click at [436, 167] on div "13" at bounding box center [436, 168] width 8 height 8
type input "2025-08-13"
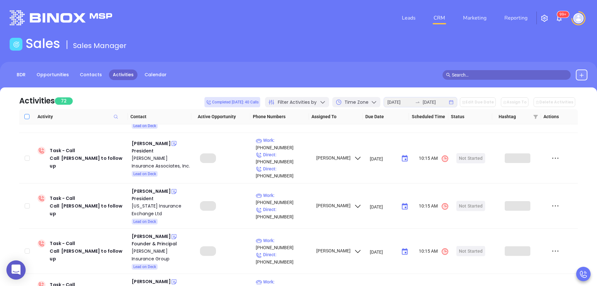
click at [27, 116] on input "Select all" at bounding box center [26, 116] width 5 height 5
checkbox input "true"
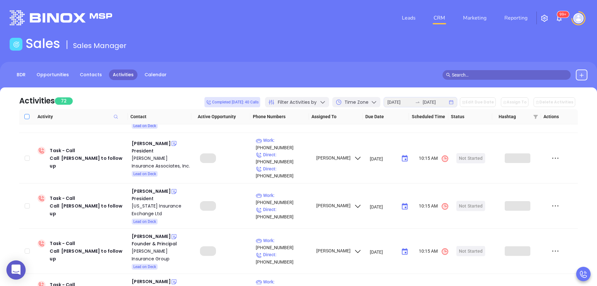
checkbox input "true"
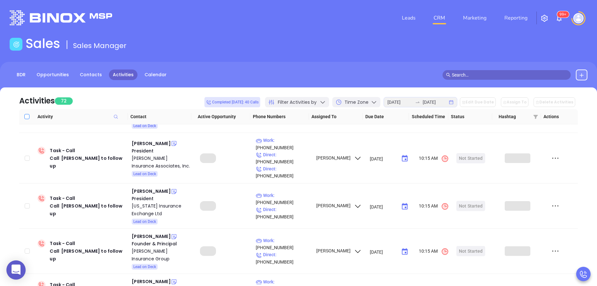
checkbox input "true"
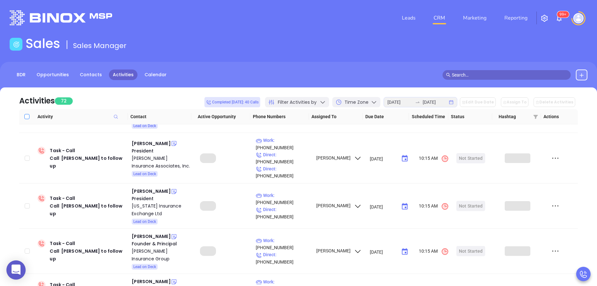
checkbox input "true"
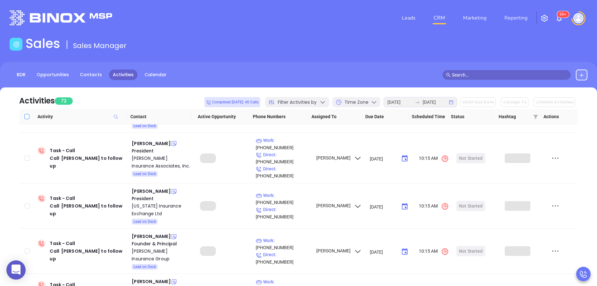
checkbox input "true"
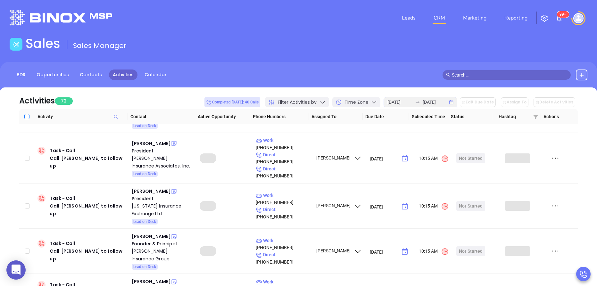
checkbox input "true"
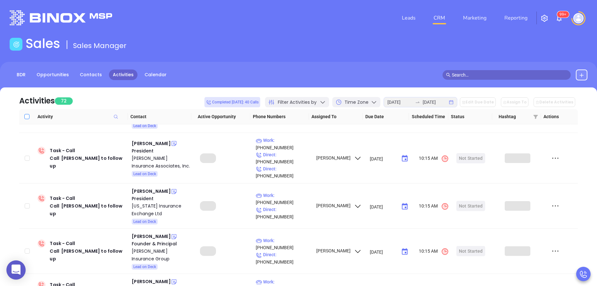
checkbox input "true"
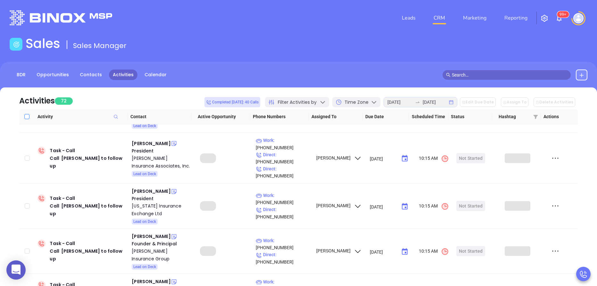
checkbox input "true"
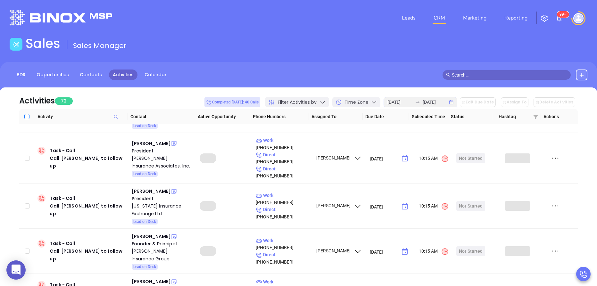
checkbox input "true"
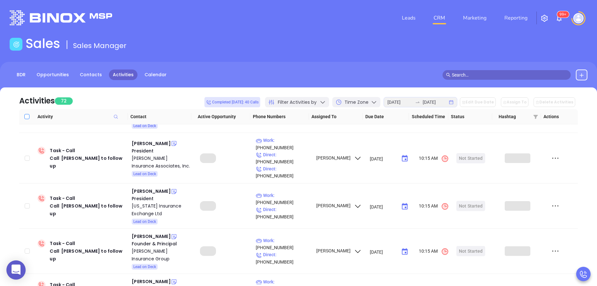
checkbox input "true"
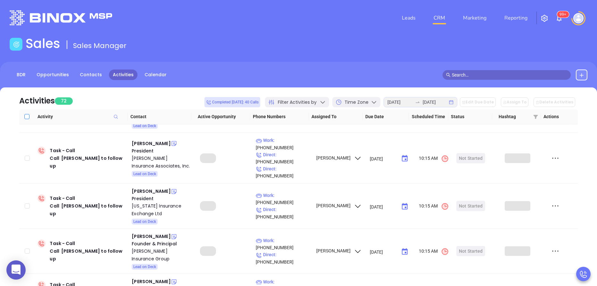
checkbox input "true"
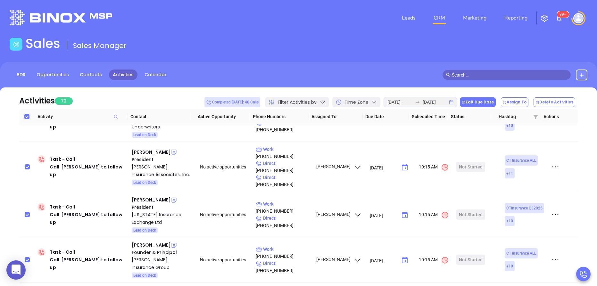
click at [473, 103] on button "Edit Due Date" at bounding box center [478, 102] width 36 height 10
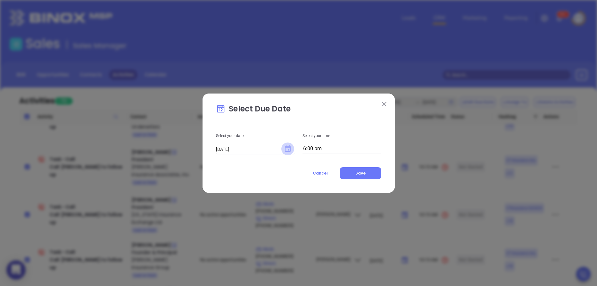
click at [286, 150] on icon "Choose date, selected date is Aug 13, 2025" at bounding box center [288, 149] width 6 height 6
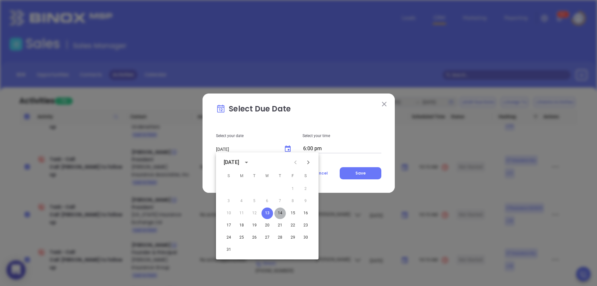
click at [281, 214] on button "14" at bounding box center [280, 214] width 12 height 12
type input "08/14/2025"
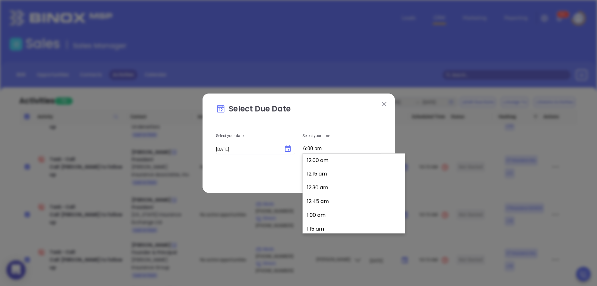
click at [327, 148] on input "6:00 pm" at bounding box center [342, 149] width 79 height 9
click at [322, 176] on button "11:15 am" at bounding box center [354, 172] width 99 height 14
type input "11:15 am"
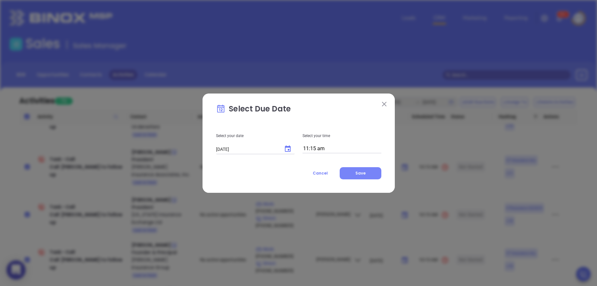
click at [352, 174] on button "Save" at bounding box center [361, 173] width 42 height 12
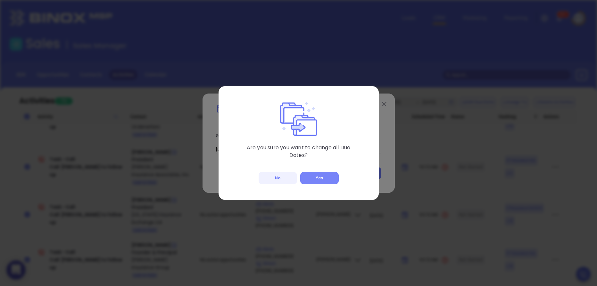
click at [316, 177] on button "Yes" at bounding box center [319, 178] width 38 height 12
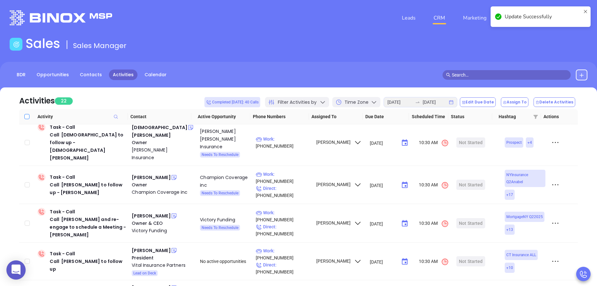
click at [27, 116] on input "Select all" at bounding box center [26, 116] width 5 height 5
checkbox input "true"
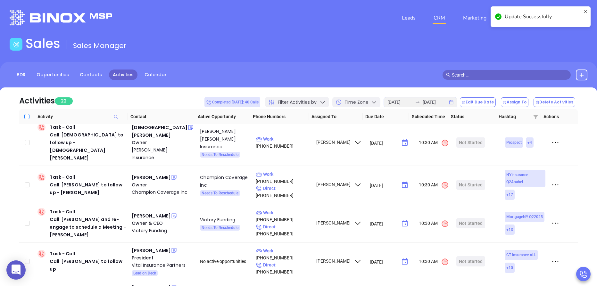
checkbox input "true"
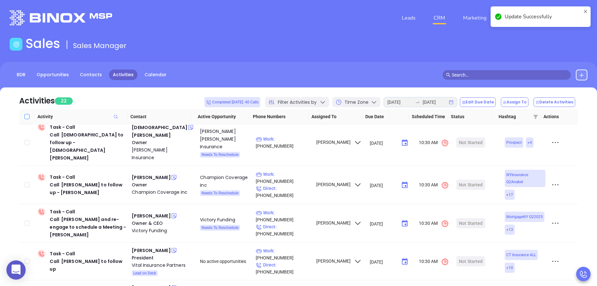
checkbox input "true"
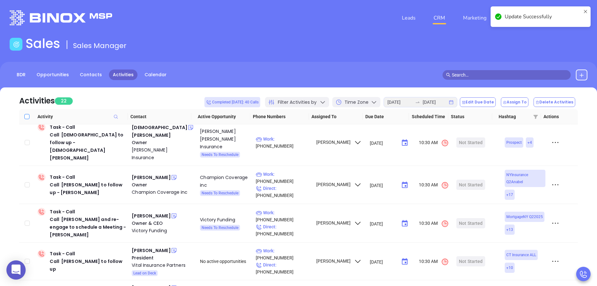
checkbox input "true"
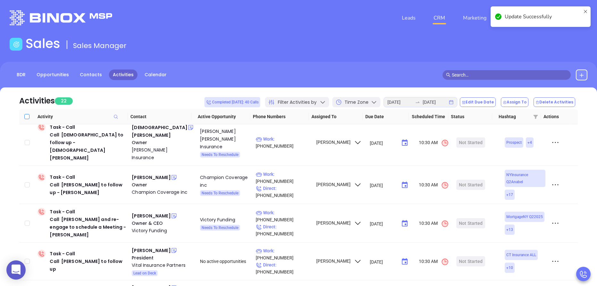
checkbox input "true"
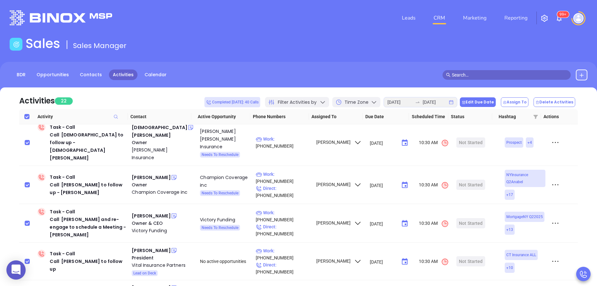
click at [478, 105] on button "Edit Due Date" at bounding box center [478, 102] width 36 height 10
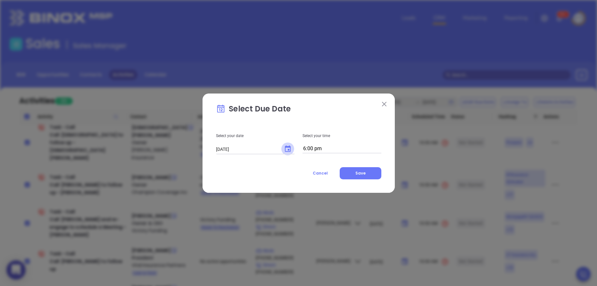
click at [286, 150] on icon "Choose date, selected date is Aug 13, 2025" at bounding box center [288, 149] width 8 height 8
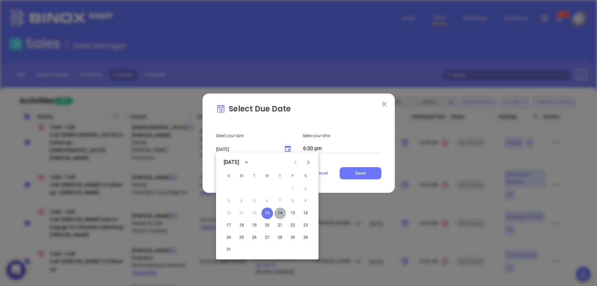
click at [276, 211] on button "14" at bounding box center [280, 214] width 12 height 12
type input "08/14/2025"
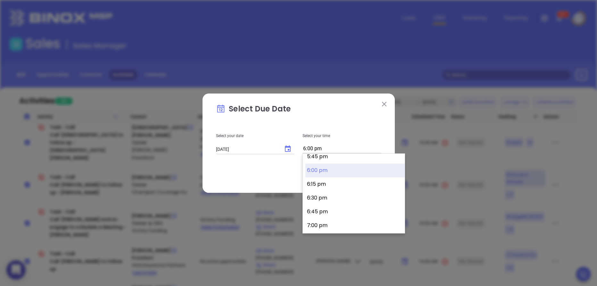
click at [344, 147] on input "6:00 pm" at bounding box center [342, 149] width 79 height 9
click at [329, 159] on button "11:30 am" at bounding box center [354, 158] width 99 height 14
type input "11:30 am"
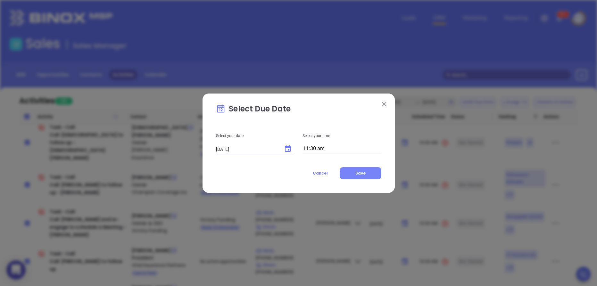
click at [361, 175] on span "Save" at bounding box center [361, 173] width 10 height 5
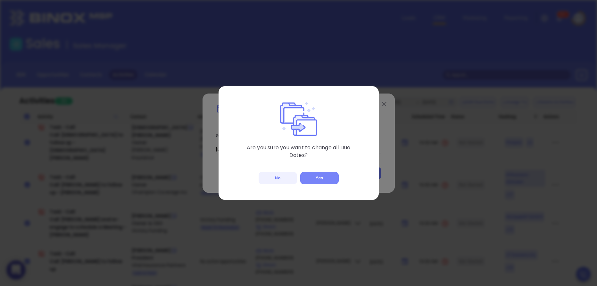
click at [323, 180] on button "Yes" at bounding box center [319, 178] width 38 height 12
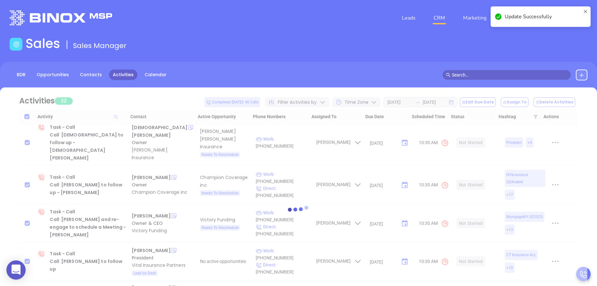
checkbox input "false"
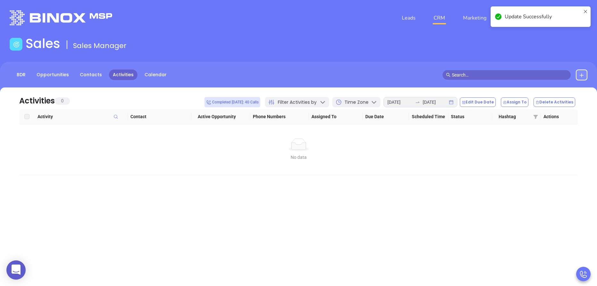
scroll to position [0, 0]
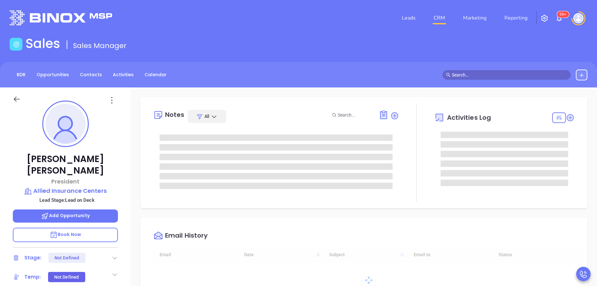
type input "[DATE]"
type input "[PERSON_NAME]"
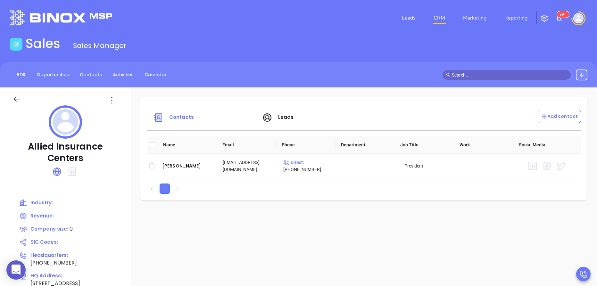
click at [314, 114] on div "Leads" at bounding box center [312, 117] width 109 height 15
click at [305, 121] on div "Leads" at bounding box center [312, 117] width 109 height 15
click at [294, 116] on span "Leads" at bounding box center [286, 117] width 16 height 7
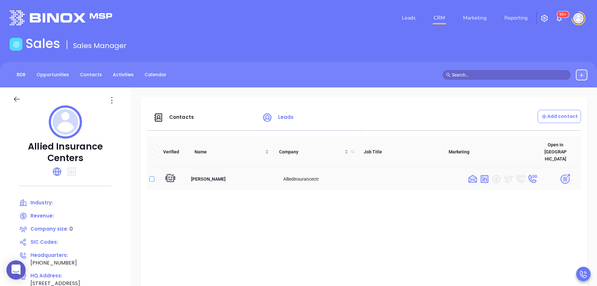
click at [155, 177] on input "checkbox" at bounding box center [151, 179] width 5 height 5
checkbox input "true"
click at [560, 174] on img at bounding box center [565, 179] width 11 height 11
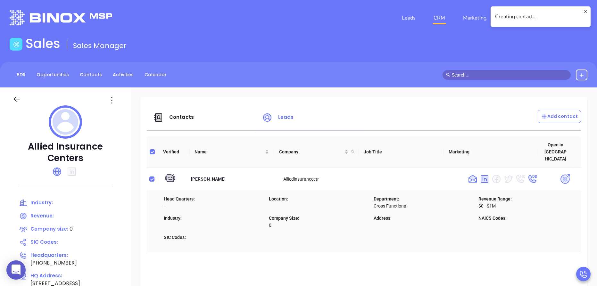
click at [230, 207] on div "Head Quarters: -" at bounding box center [212, 205] width 105 height 19
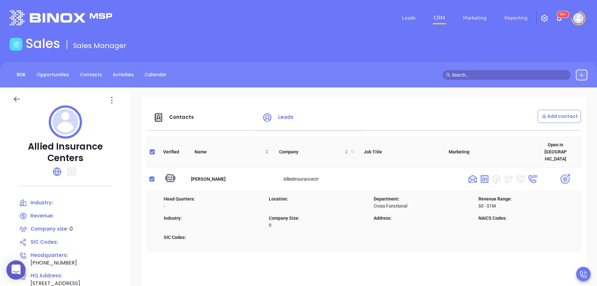
click at [204, 121] on div "Contacts" at bounding box center [203, 117] width 109 height 15
click at [194, 117] on span "Contacts" at bounding box center [181, 117] width 25 height 7
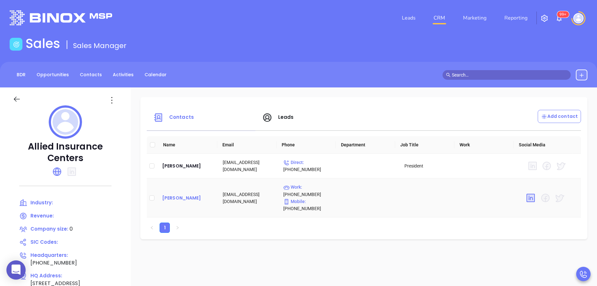
click at [213, 197] on div "Dennis Marcoux" at bounding box center [187, 198] width 50 height 8
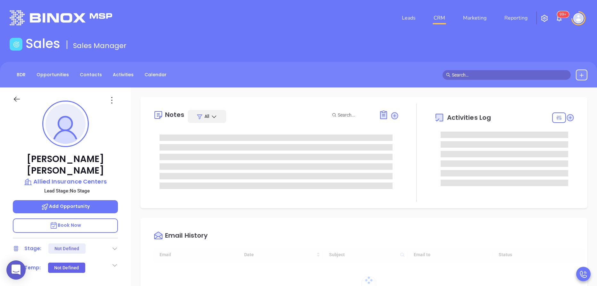
type input "[DATE]"
type input "[PERSON_NAME]"
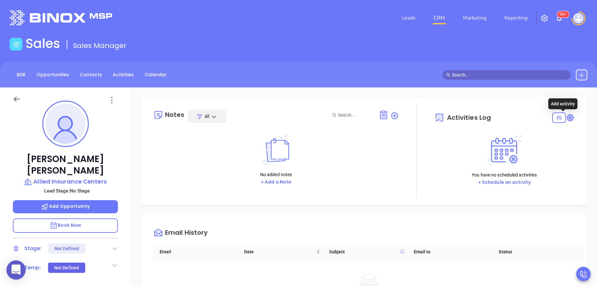
click at [567, 119] on icon at bounding box center [570, 117] width 6 height 6
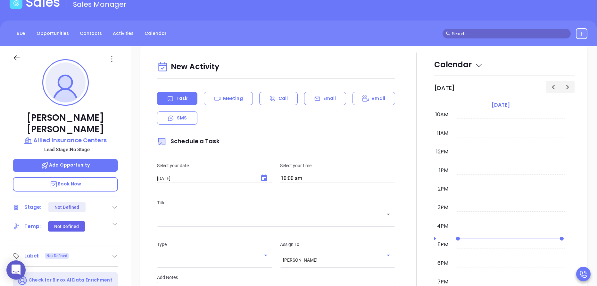
scroll to position [88, 0]
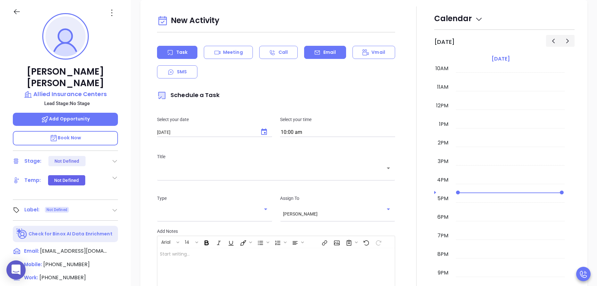
click at [314, 54] on icon at bounding box center [317, 52] width 6 height 6
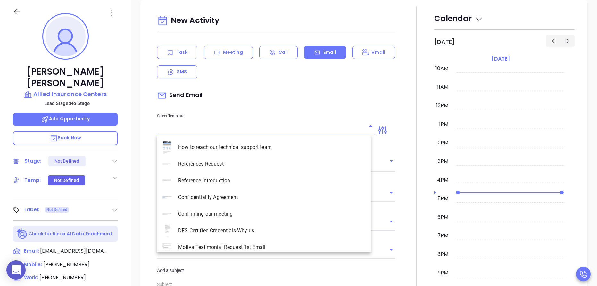
type input "Anabell Dominguez"
click at [204, 129] on input "text" at bounding box center [261, 130] width 208 height 9
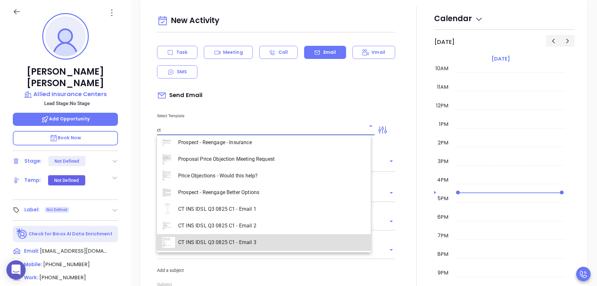
scroll to position [88, 0]
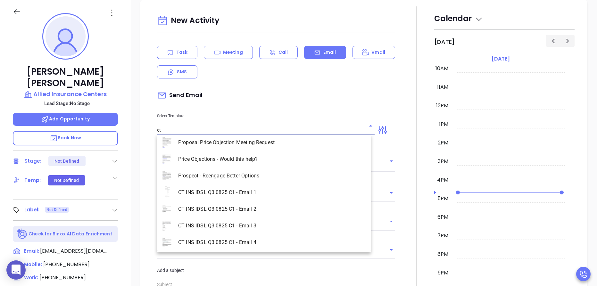
click at [241, 230] on li "CT INS IDSL Q3 0825 C1 - Email 3" at bounding box center [264, 226] width 214 height 17
type input "CT INS IDSL Q3 0825 C1 - Email 3"
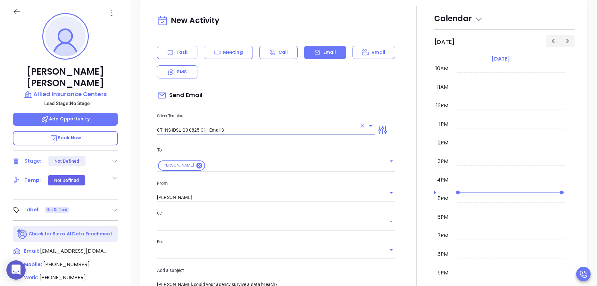
type input "Dennis, could your agency survive a data breach?"
type input "CT INS IDSL Q3 0825 C1 - Email 3"
click at [399, 230] on div at bounding box center [416, 282] width 35 height 553
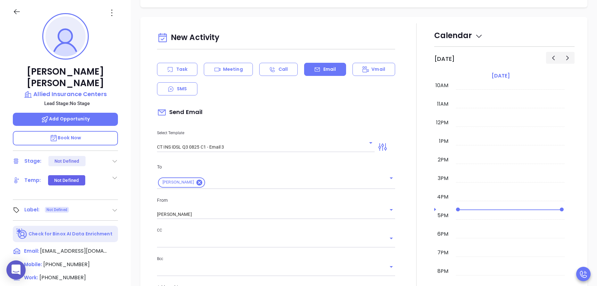
scroll to position [223, 0]
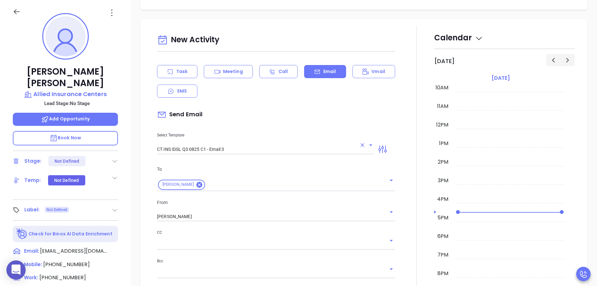
click at [357, 150] on div "CT INS IDSL Q3 0825 C1 - Email 3" at bounding box center [266, 150] width 218 height 10
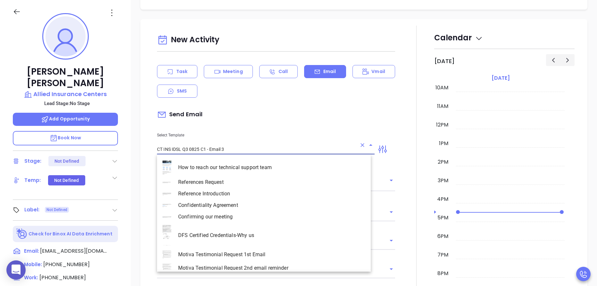
scroll to position [1262, 0]
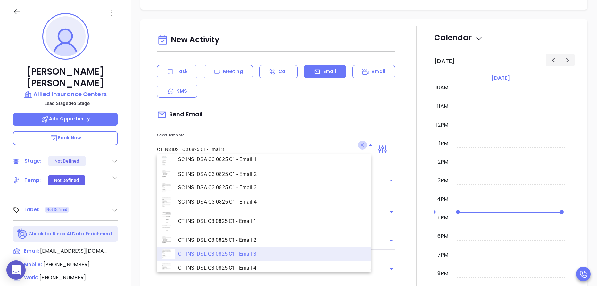
click at [359, 145] on icon "Clear" at bounding box center [362, 145] width 6 height 6
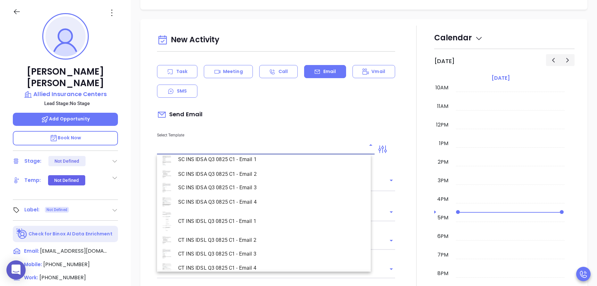
scroll to position [0, 0]
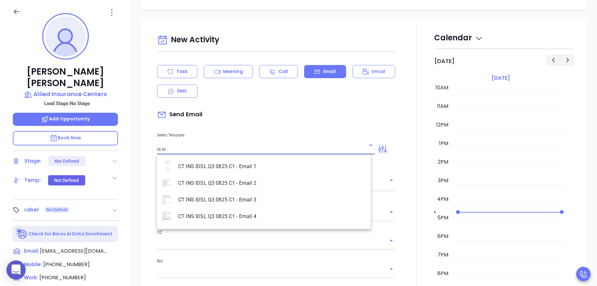
click at [248, 167] on li "CT INS IDSL Q3 0825 C1 - Email 1" at bounding box center [264, 166] width 214 height 17
type input "CT INS IDSL Q3 0825 C1 - Email 1"
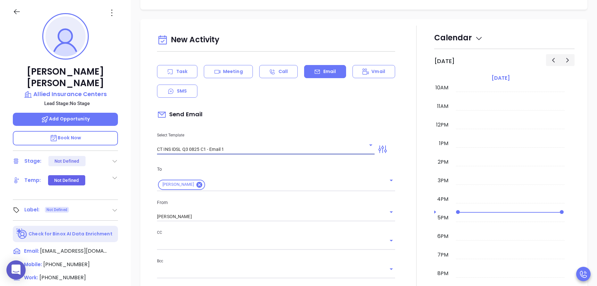
type input "Dennis, did you know Connecticut's data protection act is now being enforced?"
type input "CT INS IDSL Q3 0825 C1 - Email 1"
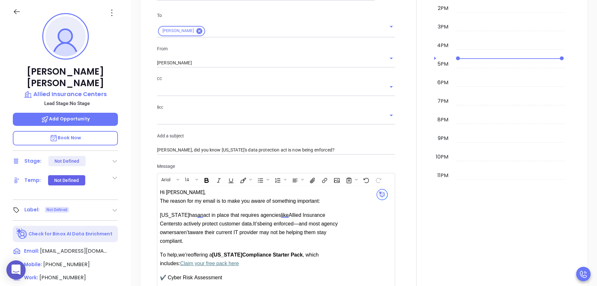
scroll to position [396, 0]
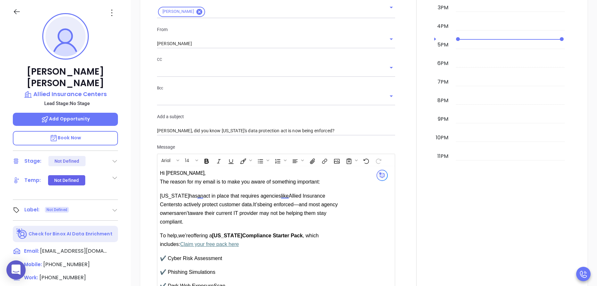
click at [399, 197] on div at bounding box center [416, 145] width 35 height 585
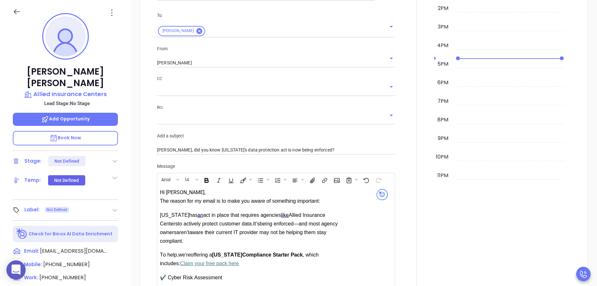
scroll to position [358, 0]
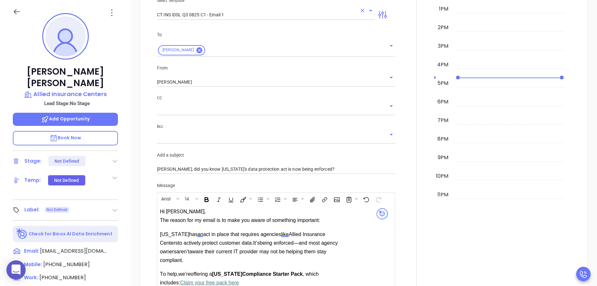
click at [195, 212] on p "Hi Dennis, The reason for my email is to make you aware of something important:" at bounding box center [252, 215] width 184 height 17
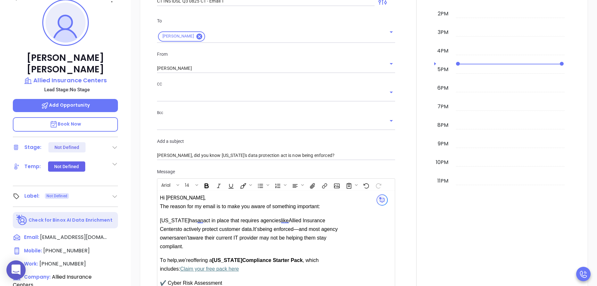
click at [401, 156] on div at bounding box center [416, 169] width 35 height 585
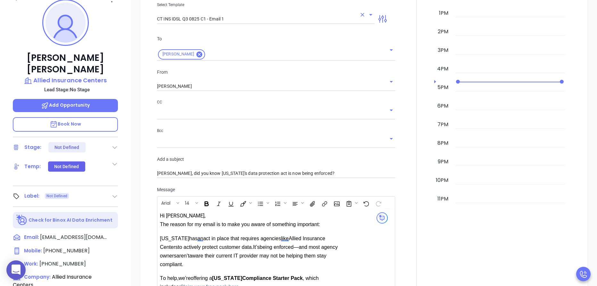
scroll to position [339, 0]
click at [379, 84] on button "Clear" at bounding box center [383, 83] width 9 height 9
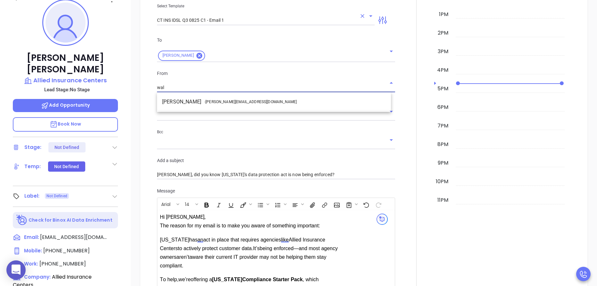
click at [308, 100] on li "Walter Contreras - walter@motiva.net" at bounding box center [274, 102] width 234 height 12
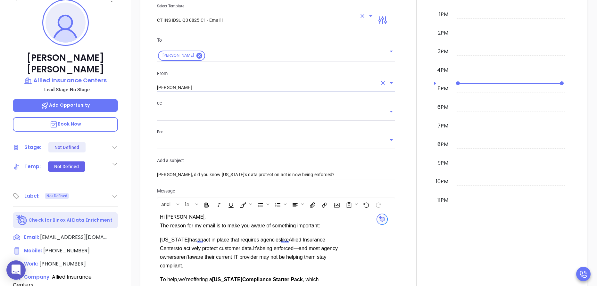
type input "Walter Contreras"
click at [416, 122] on div at bounding box center [416, 188] width 0 height 585
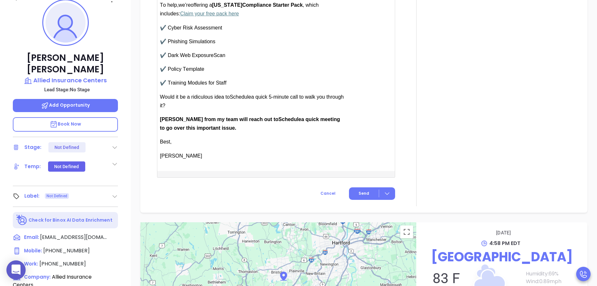
scroll to position [627, 0]
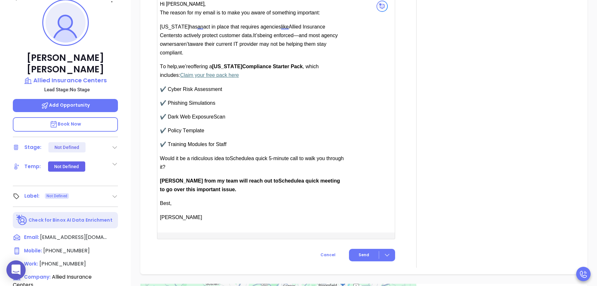
scroll to position [569, 0]
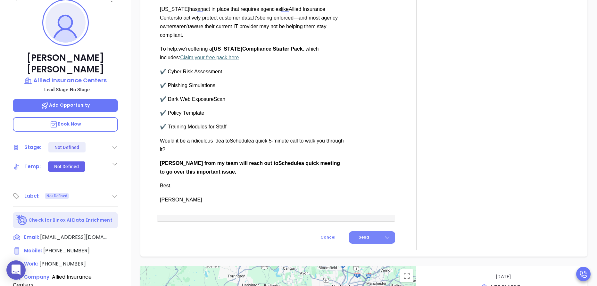
click at [363, 238] on span "Send" at bounding box center [364, 238] width 11 height 6
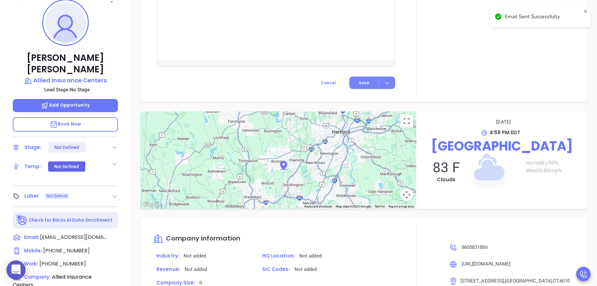
scroll to position [573, 0]
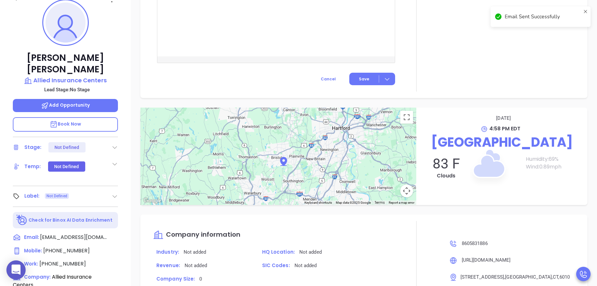
click at [114, 144] on icon at bounding box center [115, 147] width 6 height 6
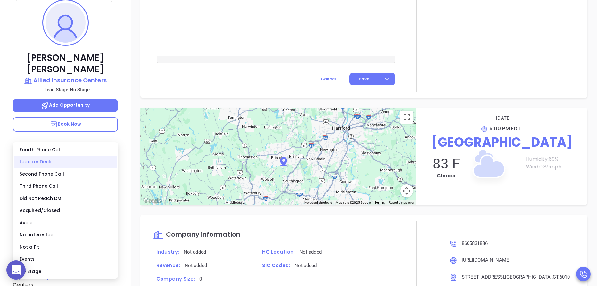
click at [46, 163] on div "Lead on Deck" at bounding box center [65, 162] width 103 height 12
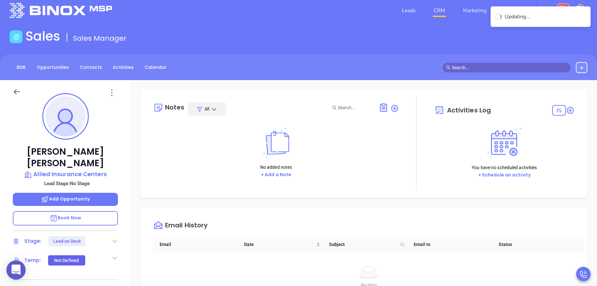
scroll to position [0, 0]
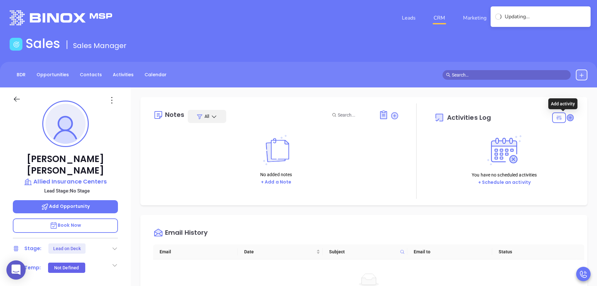
click at [567, 116] on icon at bounding box center [570, 117] width 6 height 6
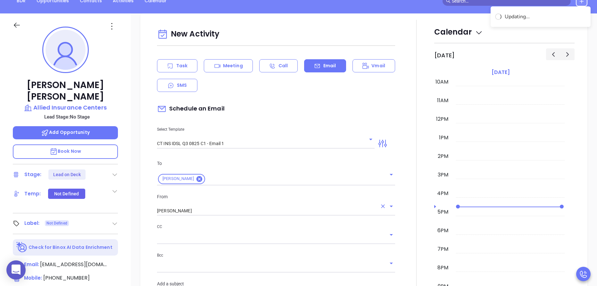
scroll to position [88, 0]
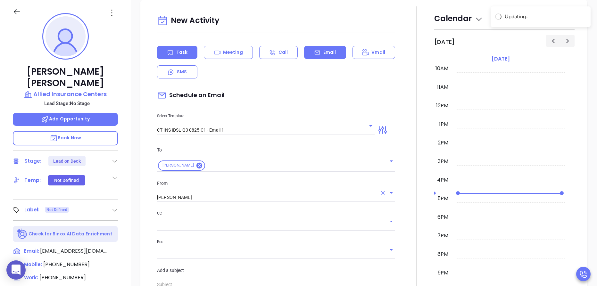
click at [171, 56] on div "Task" at bounding box center [177, 52] width 40 height 13
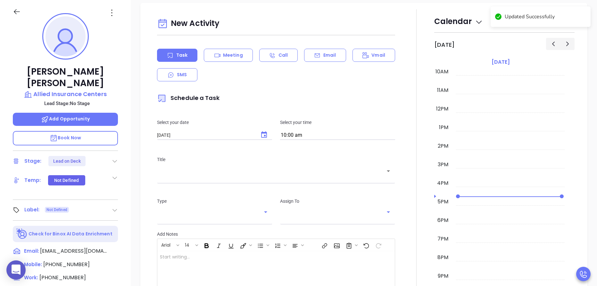
scroll to position [245, 0]
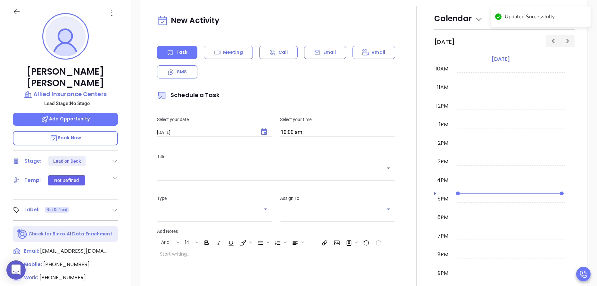
type input "[PERSON_NAME]"
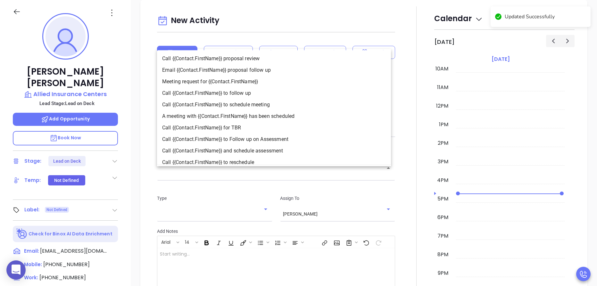
click at [261, 175] on input "text" at bounding box center [271, 173] width 223 height 6
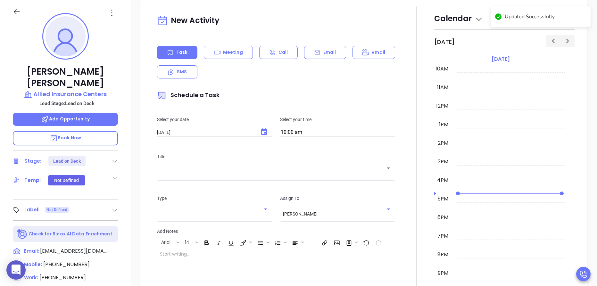
click at [399, 153] on div at bounding box center [416, 183] width 35 height 354
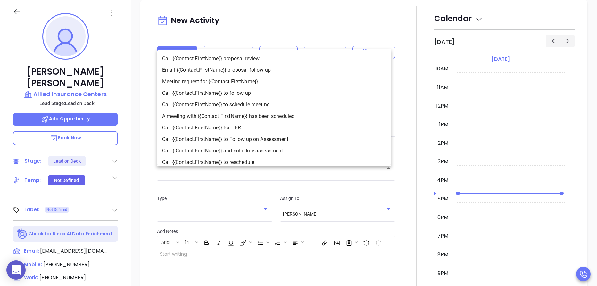
click at [240, 172] on input "text" at bounding box center [271, 173] width 223 height 6
click at [229, 94] on li "Call {{Contact.FirstName}} to follow up" at bounding box center [274, 94] width 234 height 12
type input "Call Dennis to follow up"
type input "Call"
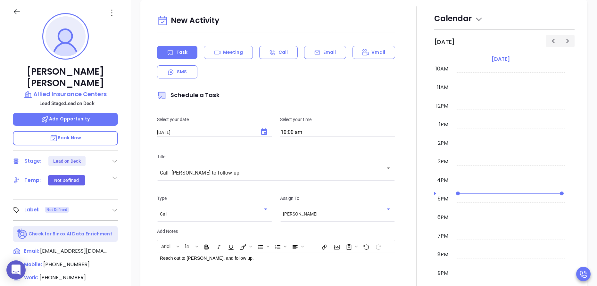
click at [399, 197] on div at bounding box center [416, 185] width 35 height 358
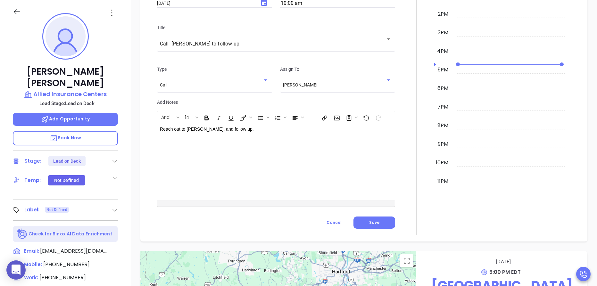
scroll to position [396, 0]
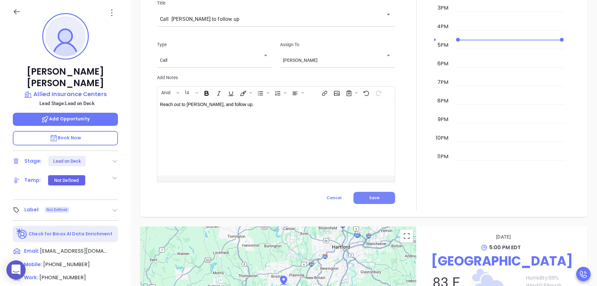
click at [369, 198] on span "Save" at bounding box center [374, 197] width 10 height 5
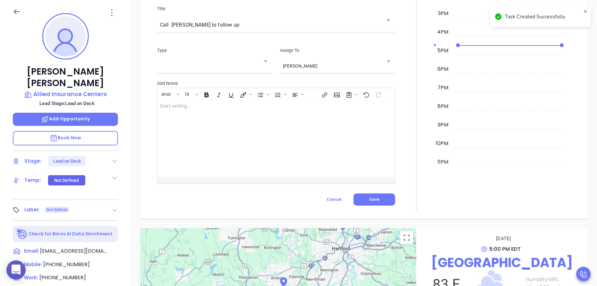
scroll to position [402, 0]
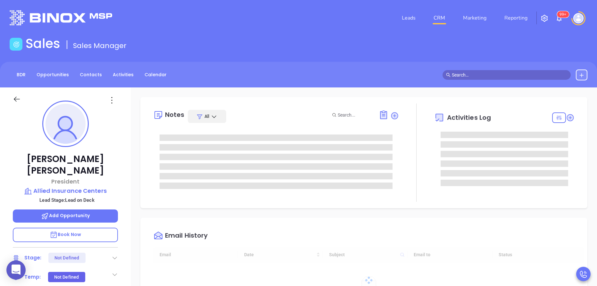
type input "[DATE]"
type input "[PERSON_NAME]"
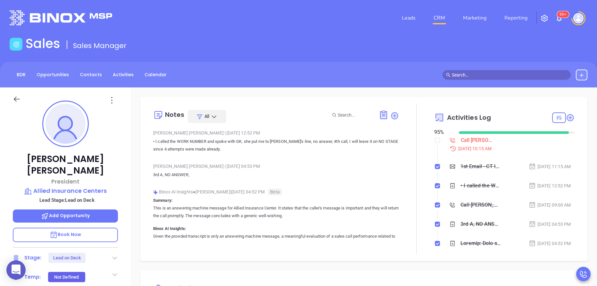
click at [125, 171] on div "Steve Phelps President Allied Insurance Centers Lead Stage: Lead on Deck Add Op…" at bounding box center [65, 267] width 131 height 358
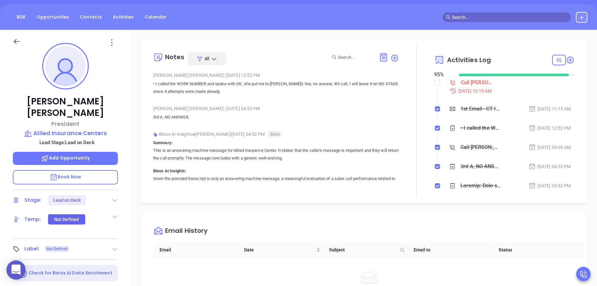
scroll to position [77, 0]
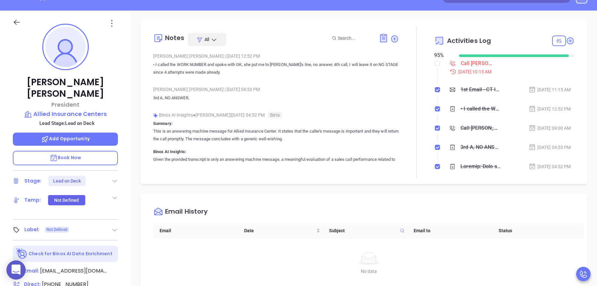
click at [125, 127] on div "Steve Phelps President Allied Insurance Centers Lead Stage: Lead on Deck Add Op…" at bounding box center [65, 190] width 131 height 358
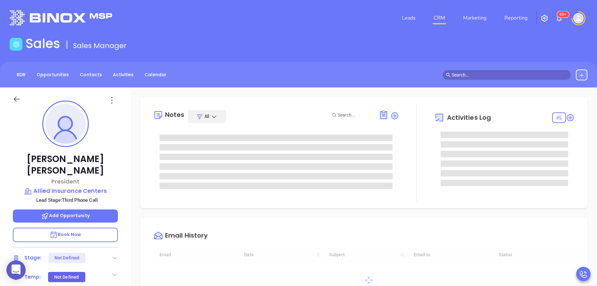
type input "[DATE]"
type input "[PERSON_NAME]"
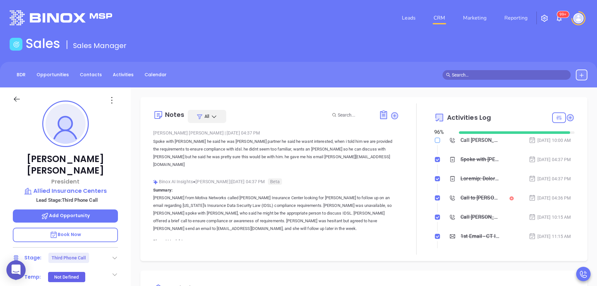
click at [435, 141] on input "checkbox" at bounding box center [437, 140] width 5 height 5
checkbox input "true"
click at [116, 255] on icon at bounding box center [115, 258] width 6 height 6
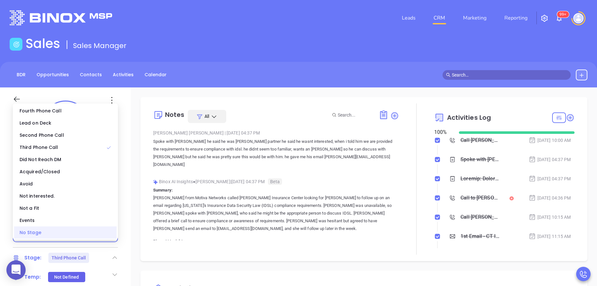
click at [104, 234] on div "No Stage" at bounding box center [65, 233] width 103 height 12
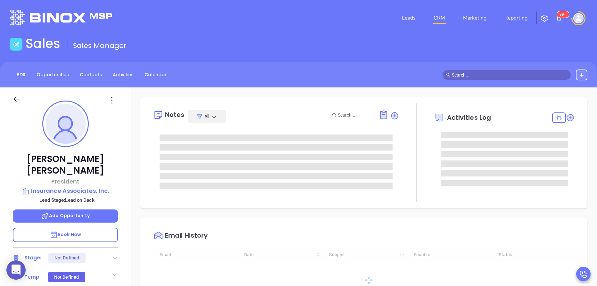
type input "08/14/2025"
type input "[PERSON_NAME]"
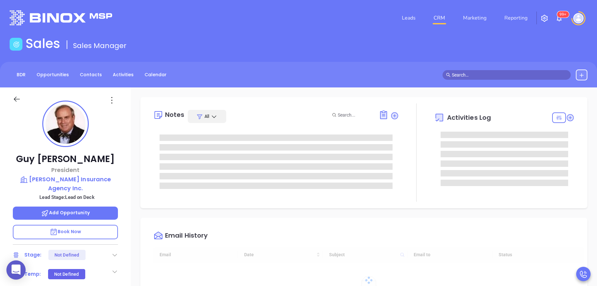
type input "[DATE]"
type input "[PERSON_NAME]"
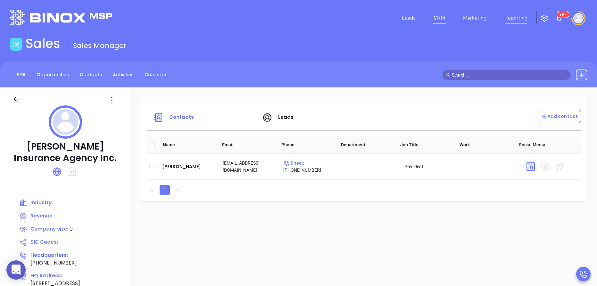
click at [519, 14] on link "Reporting" at bounding box center [516, 18] width 28 height 13
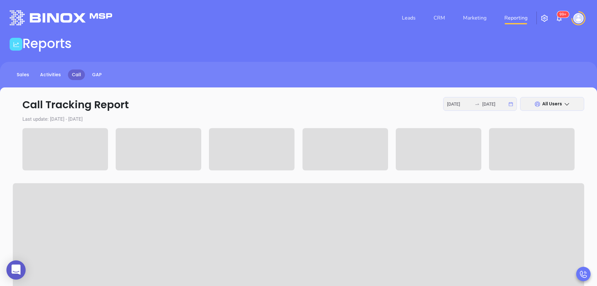
click at [222, 117] on p "Last update: 2025-08-11 - 2025-08-13" at bounding box center [299, 119] width 572 height 7
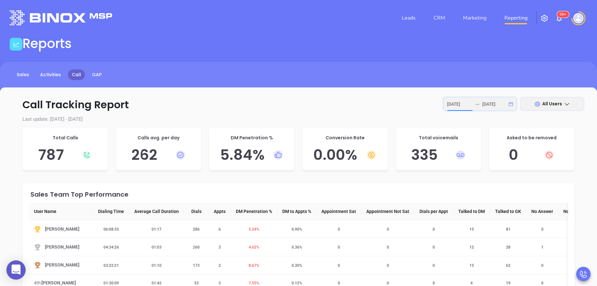
click at [468, 107] on input "2025-08-11" at bounding box center [459, 104] width 25 height 7
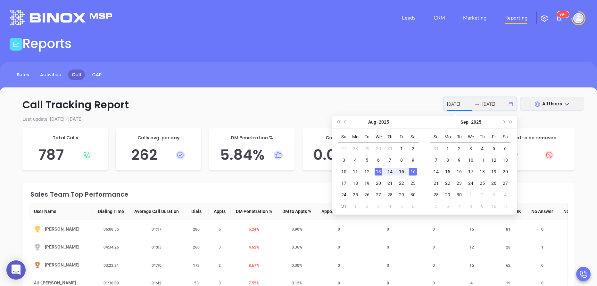
type input "2025-08-13"
click at [378, 172] on div "13" at bounding box center [379, 172] width 8 height 8
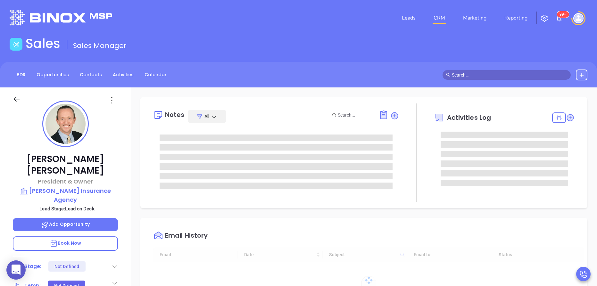
type input "[DATE]"
type input "[PERSON_NAME]"
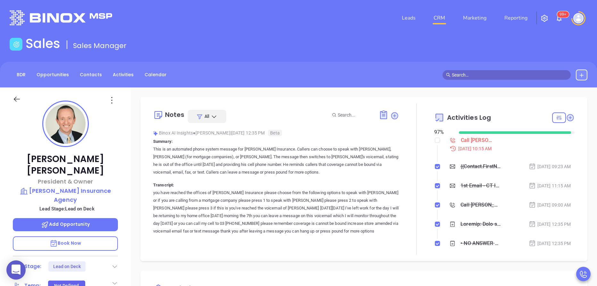
click at [81, 237] on p "Book Now" at bounding box center [65, 244] width 105 height 14
click at [128, 212] on div "[PERSON_NAME] President & Owner [PERSON_NAME] Insurance Agency Lead Stage: Lead…" at bounding box center [65, 267] width 131 height 358
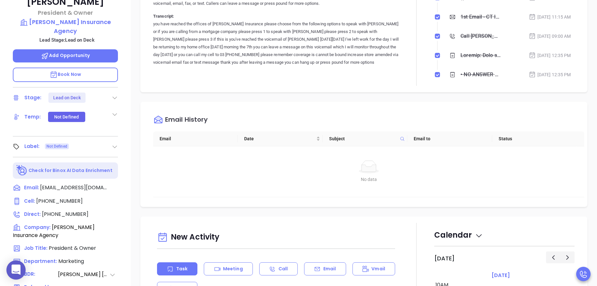
scroll to position [173, 0]
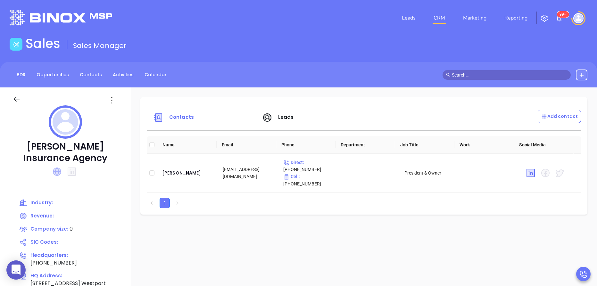
click at [59, 169] on icon at bounding box center [57, 172] width 8 height 8
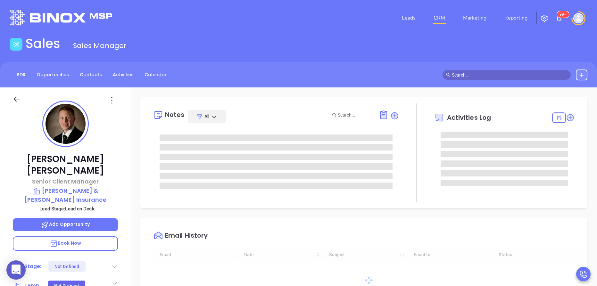
scroll to position [186, 0]
type input "[PERSON_NAME]"
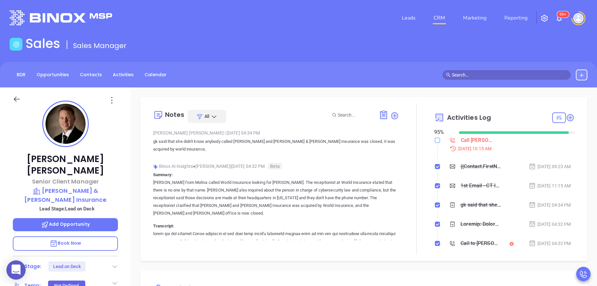
click at [435, 142] on input "checkbox" at bounding box center [437, 140] width 5 height 5
checkbox input "true"
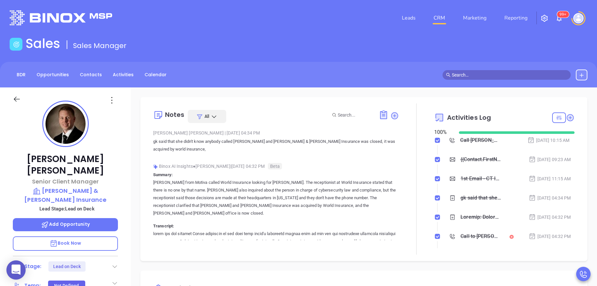
click at [413, 159] on div at bounding box center [416, 179] width 35 height 151
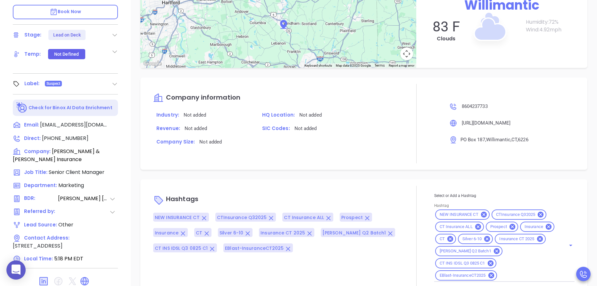
scroll to position [250, 0]
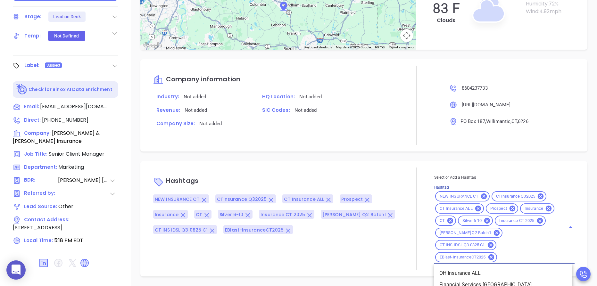
click at [513, 261] on input "Hashtag" at bounding box center [527, 258] width 59 height 8
type input "acqui"
click at [456, 271] on li "Acquired" at bounding box center [503, 274] width 138 height 12
type input "not"
click at [449, 271] on li "Not a fit" at bounding box center [503, 274] width 138 height 12
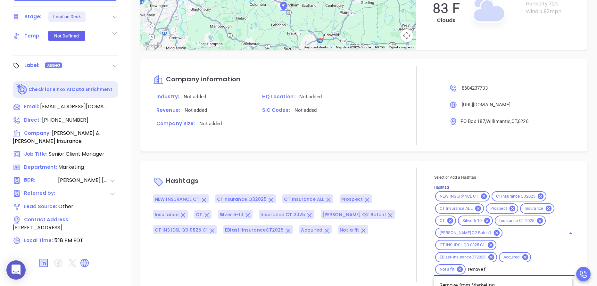
type input "remove fr"
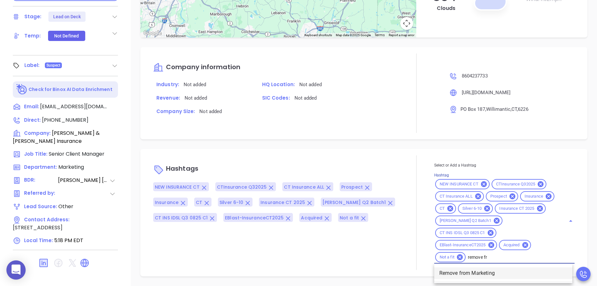
click at [484, 273] on li "Remove from Marketing" at bounding box center [503, 274] width 138 height 12
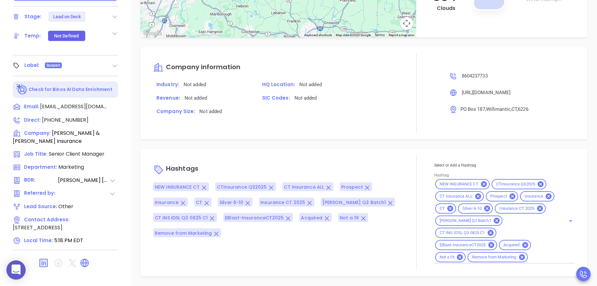
click at [403, 136] on div "Company information Industry: Not added HQ Location: Not added Revenue: Not add…" at bounding box center [363, 93] width 447 height 92
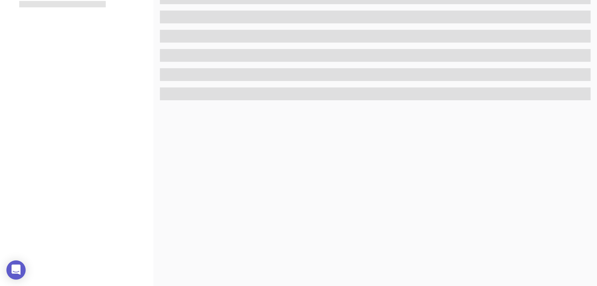
scroll to position [250, 0]
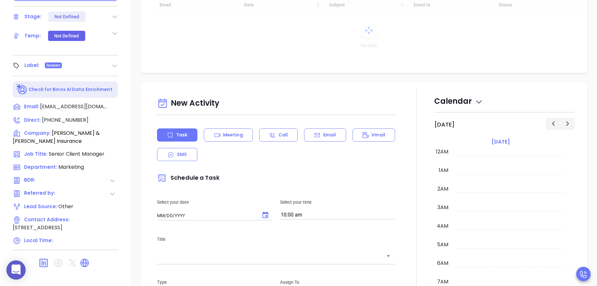
type input "[DATE]"
click at [399, 159] on div at bounding box center [416, 267] width 35 height 356
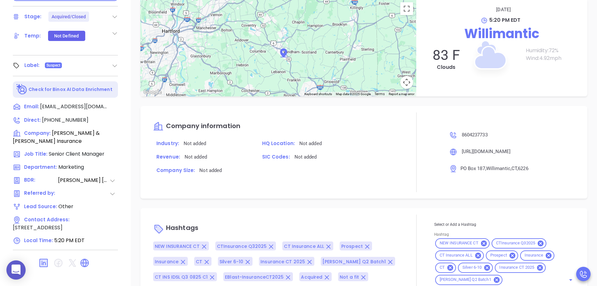
scroll to position [522, 0]
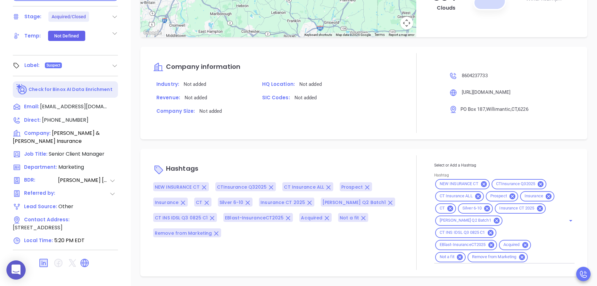
type input "[PERSON_NAME]"
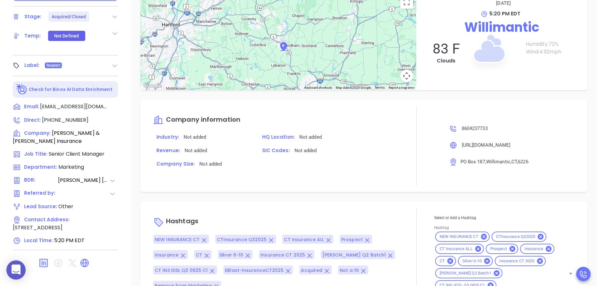
scroll to position [574, 0]
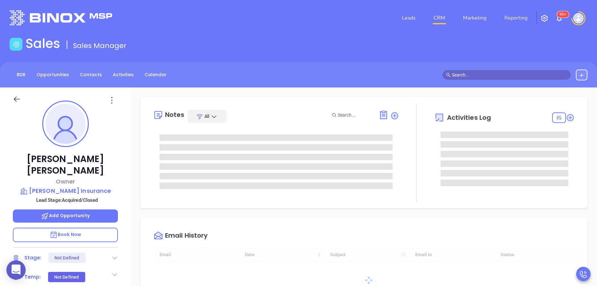
scroll to position [186, 0]
type input "[PERSON_NAME]"
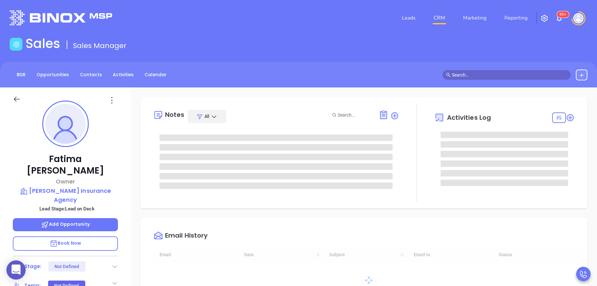
type input "[DATE]"
type input "[PERSON_NAME]"
type input "[DATE]"
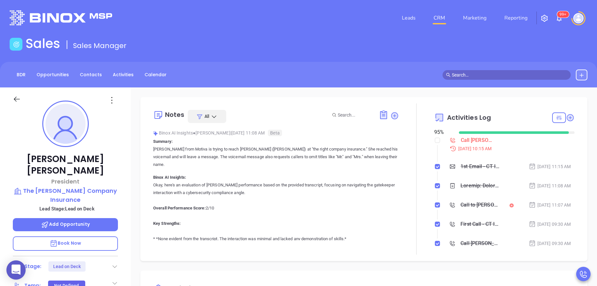
type input "[PERSON_NAME]"
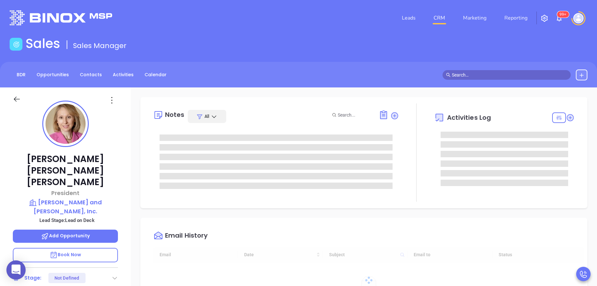
type input "08/14/2025"
type input "Anabell Dominguez"
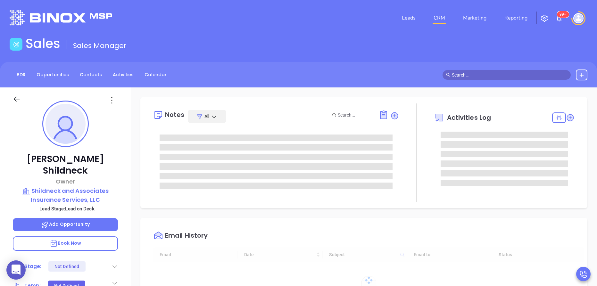
type input "08/14/2025"
type input "[PERSON_NAME]"
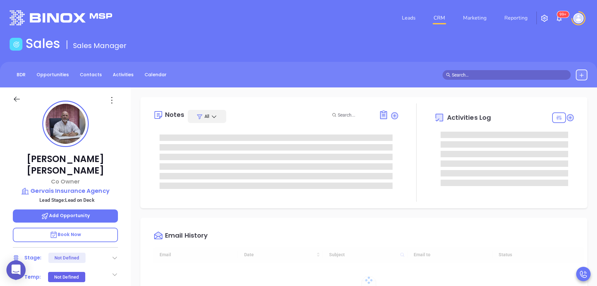
type input "[DATE]"
type input "[PERSON_NAME]"
type input "[DATE]"
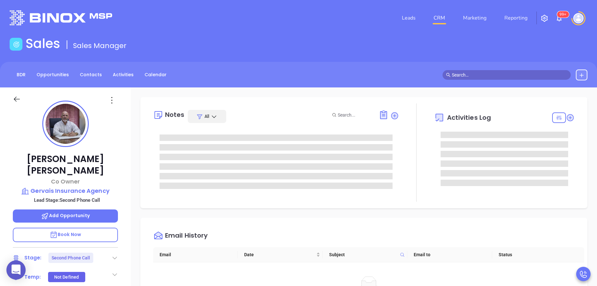
type input "[PERSON_NAME]"
